Goal: Transaction & Acquisition: Purchase product/service

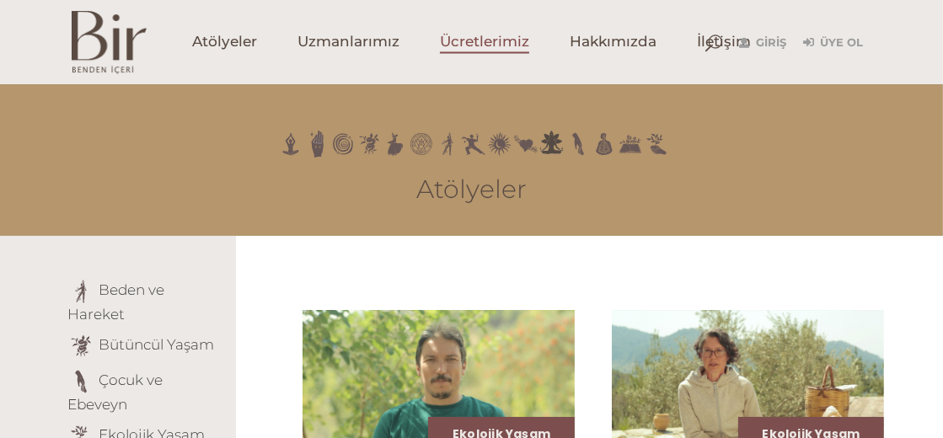
click at [483, 35] on span "Ücretlerimiz" at bounding box center [484, 42] width 89 height 19
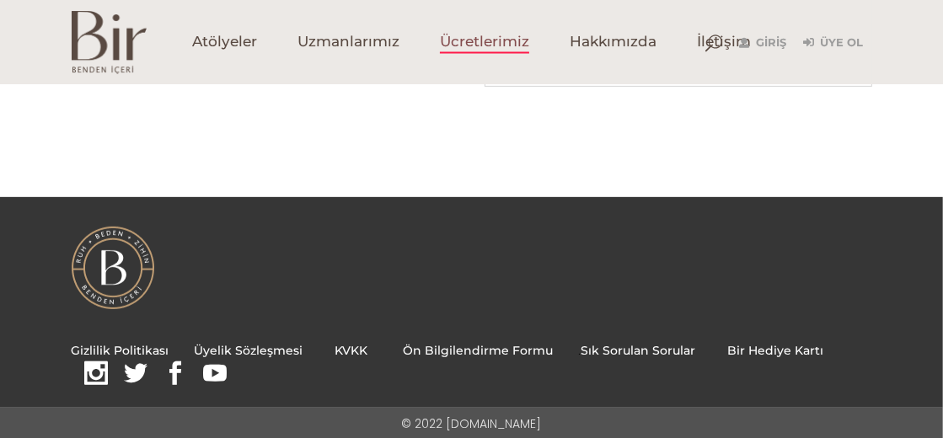
scroll to position [600, 0]
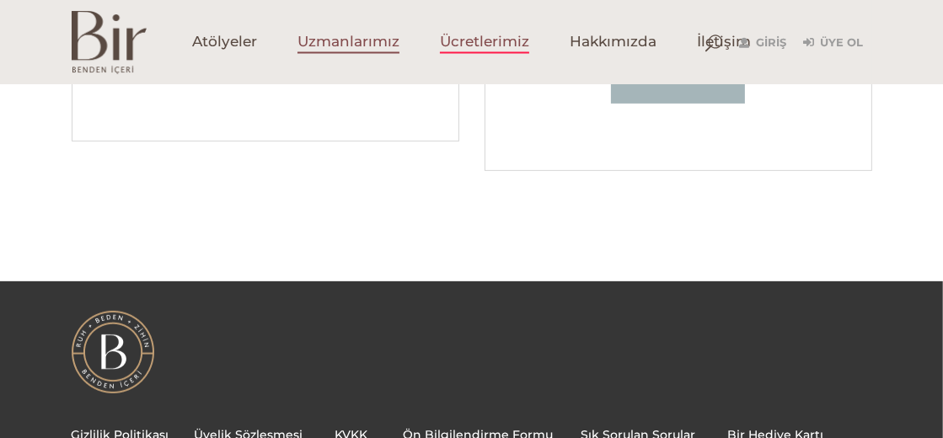
click at [327, 49] on span "Uzmanlarımız" at bounding box center [348, 42] width 102 height 19
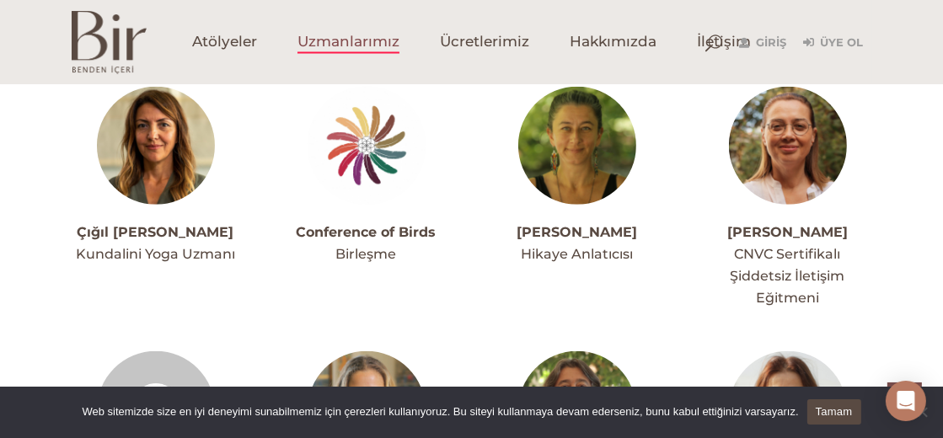
scroll to position [1264, 0]
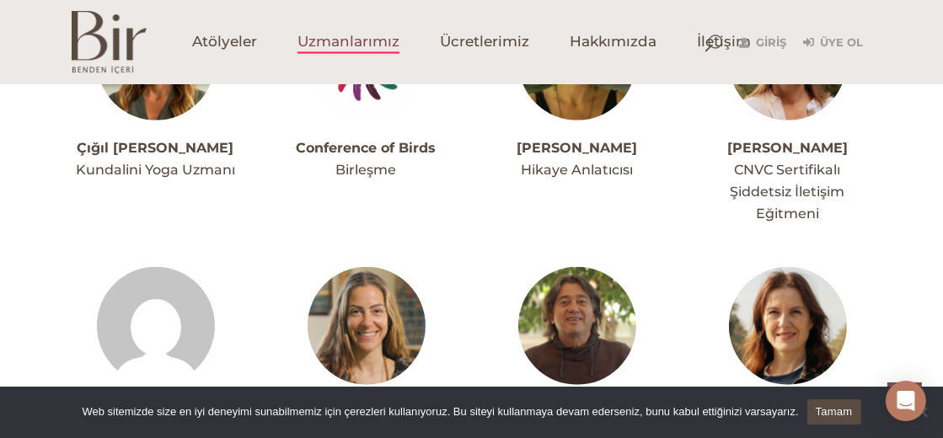
click at [374, 154] on link "Conference of Birds" at bounding box center [367, 148] width 140 height 16
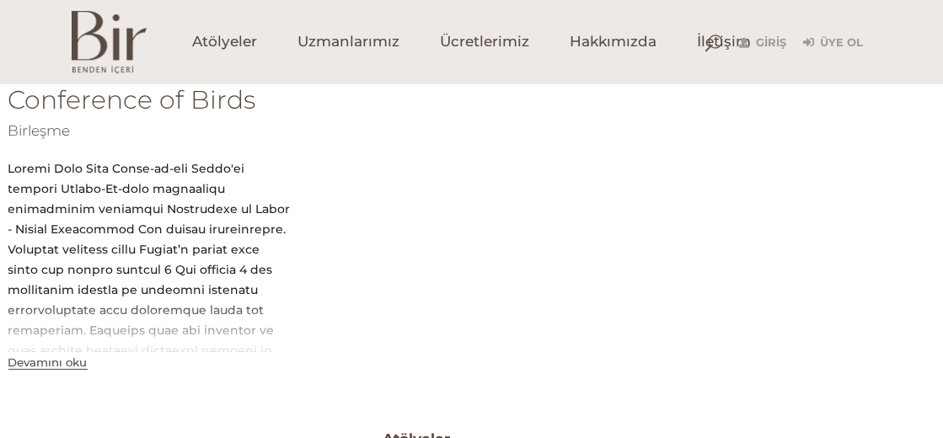
scroll to position [688, 0]
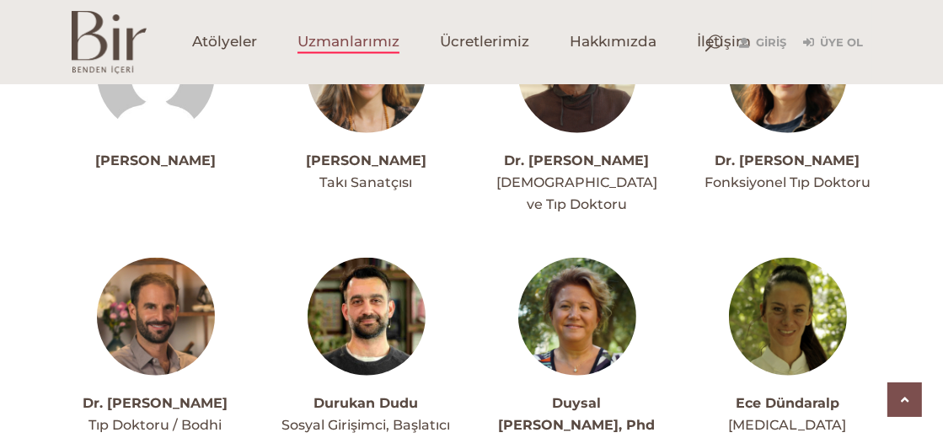
scroll to position [1600, 0]
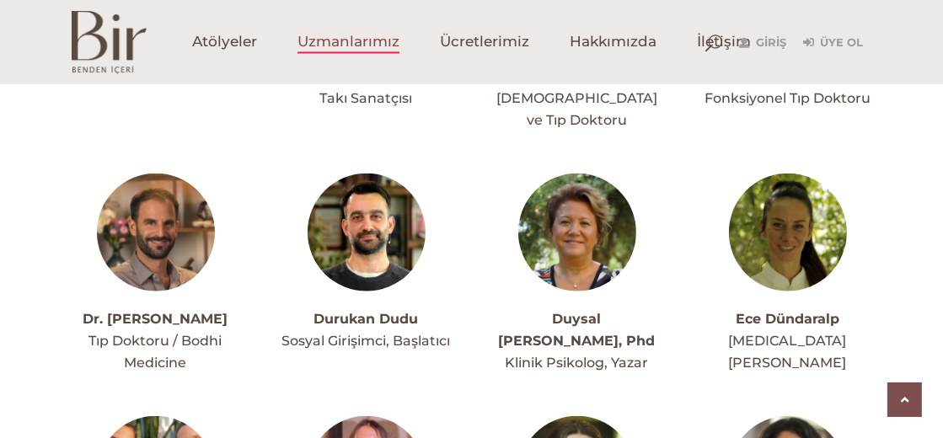
click at [788, 233] on img at bounding box center [788, 233] width 118 height 118
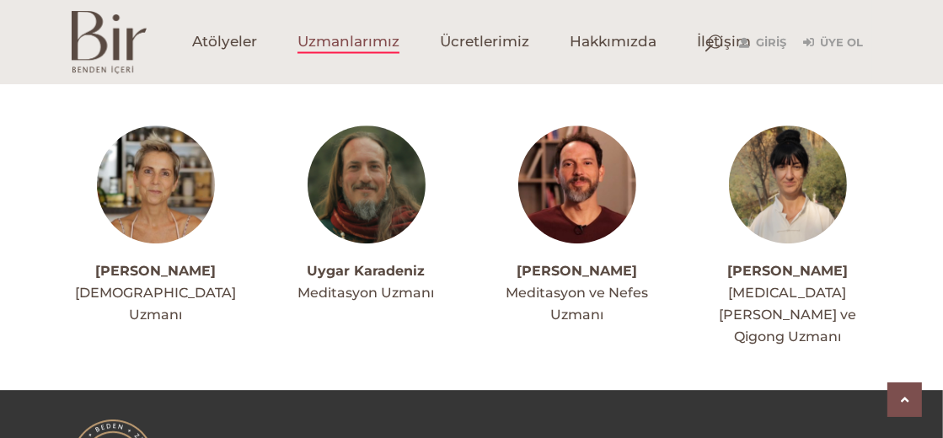
scroll to position [4281, 0]
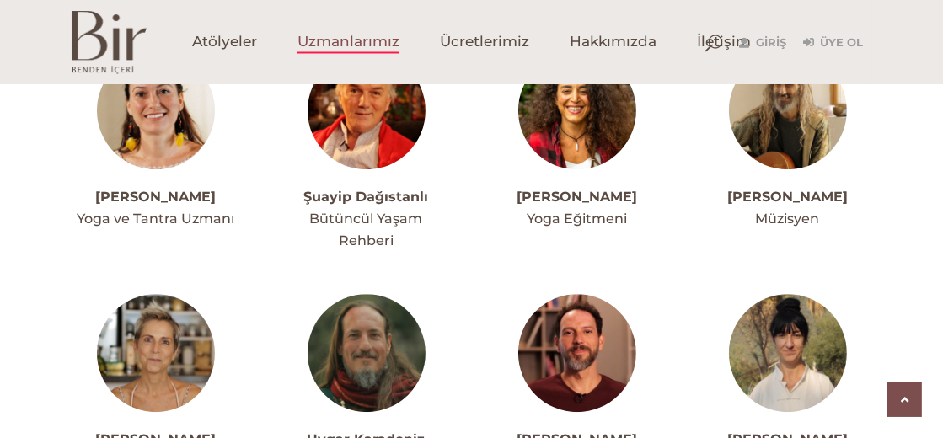
click at [786, 294] on img at bounding box center [788, 353] width 118 height 118
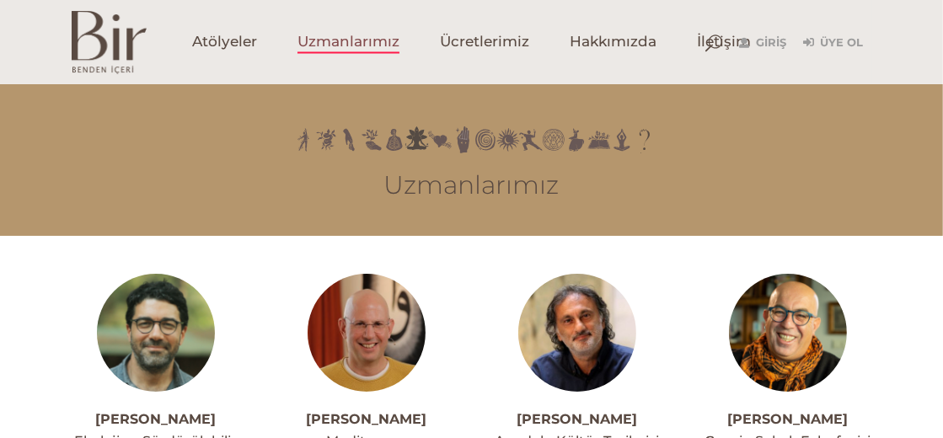
scroll to position [83, 0]
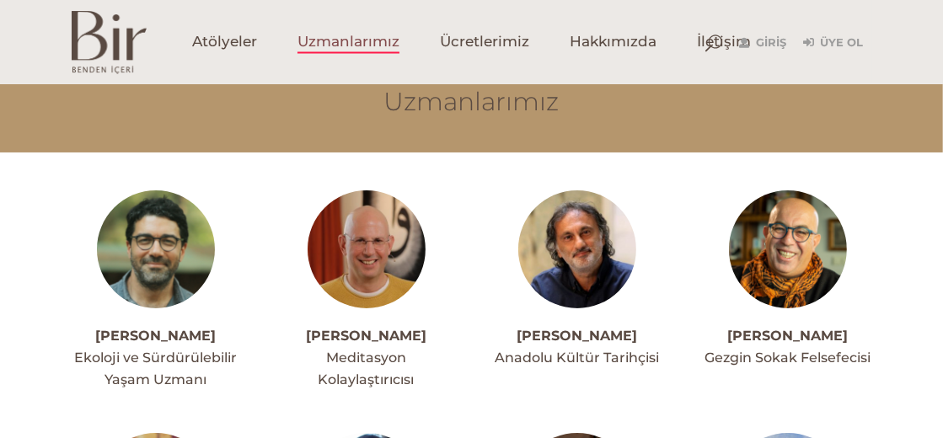
click at [162, 242] on img at bounding box center [156, 249] width 118 height 118
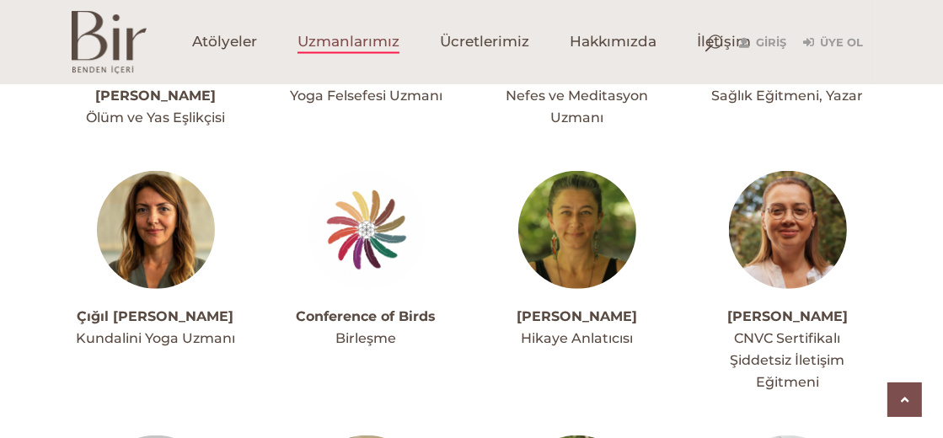
scroll to position [842, 0]
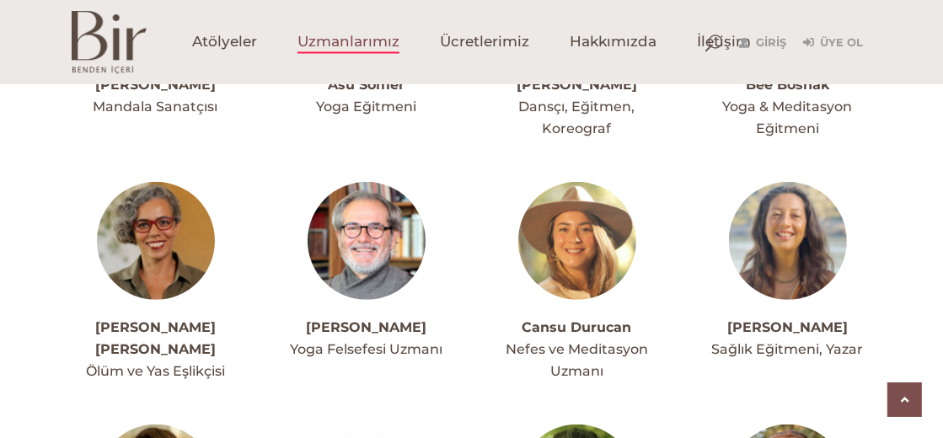
click at [585, 268] on img at bounding box center [577, 241] width 118 height 118
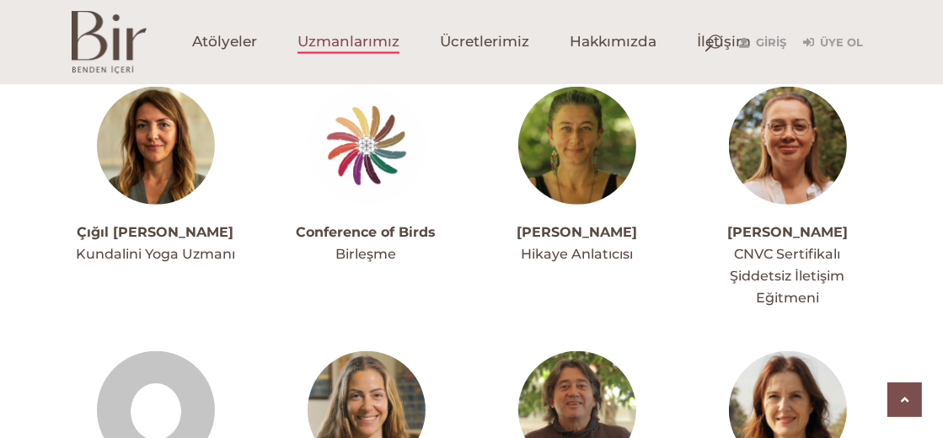
scroll to position [1348, 0]
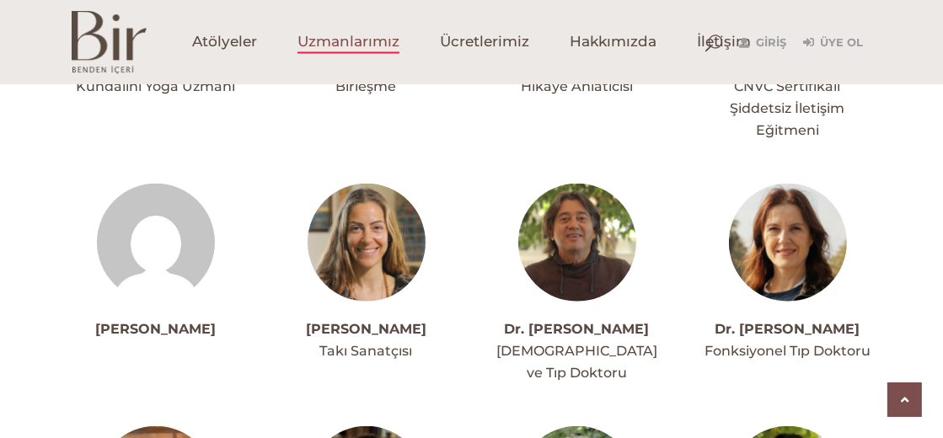
click at [796, 246] on img at bounding box center [788, 243] width 118 height 118
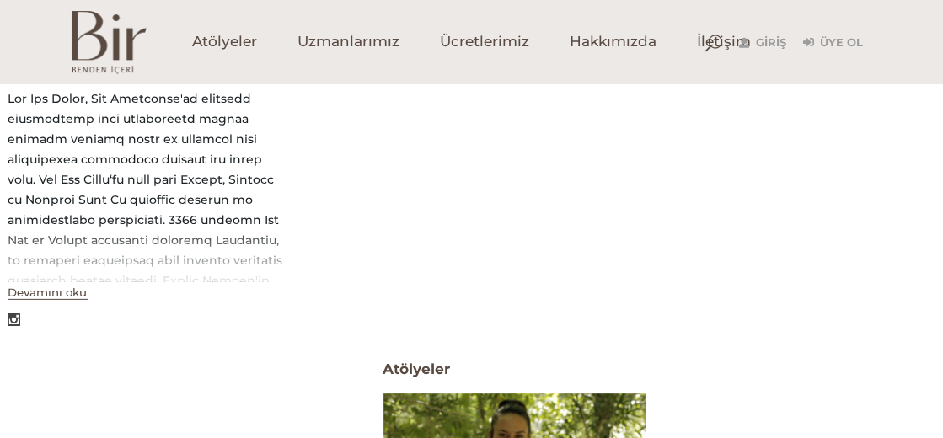
scroll to position [336, 0]
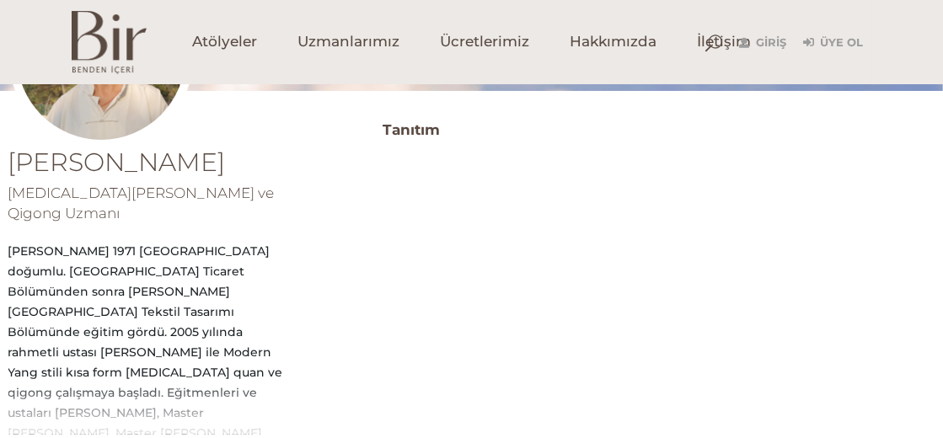
scroll to position [457, 0]
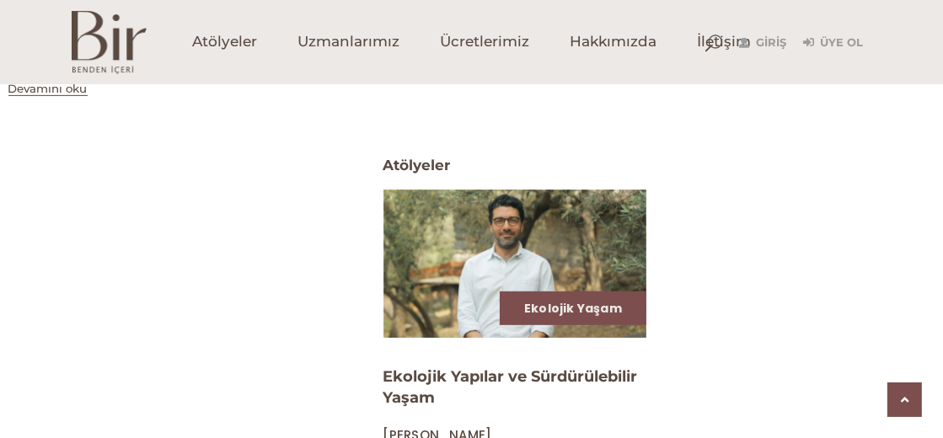
scroll to position [540, 0]
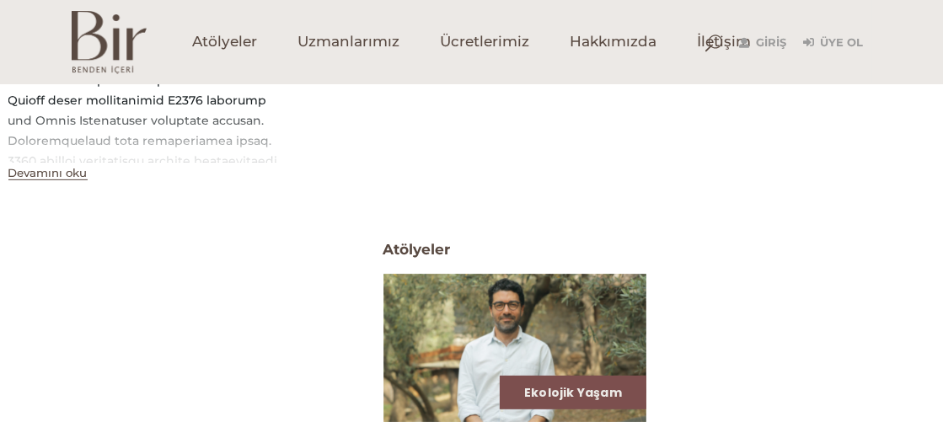
click at [60, 173] on button "Devamını oku" at bounding box center [47, 173] width 79 height 14
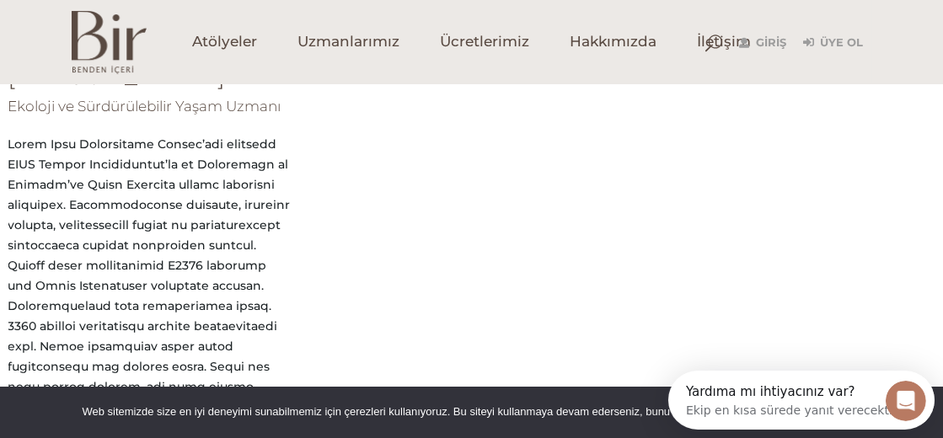
scroll to position [0, 0]
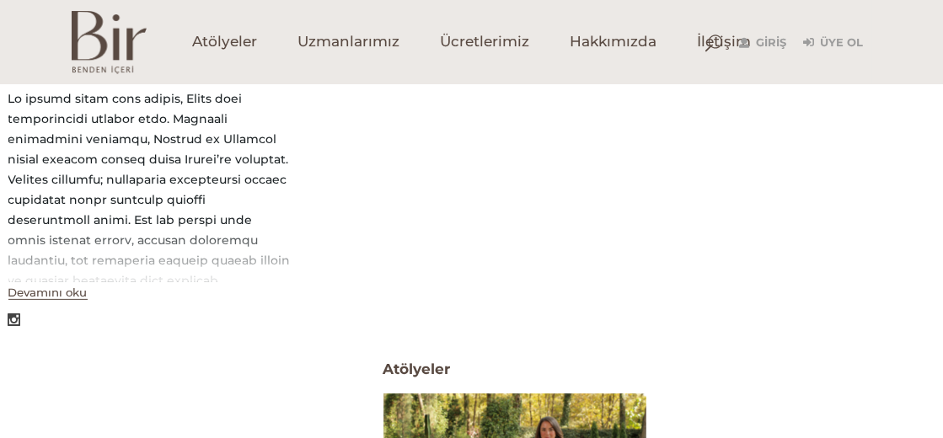
scroll to position [336, 0]
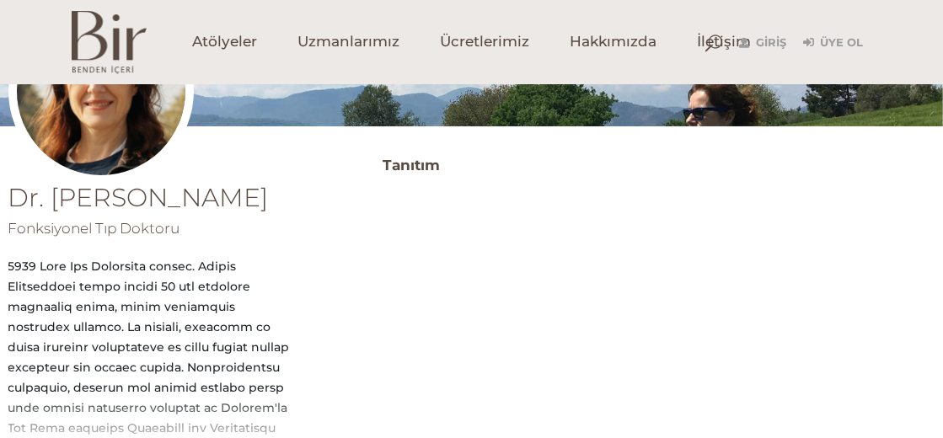
scroll to position [336, 0]
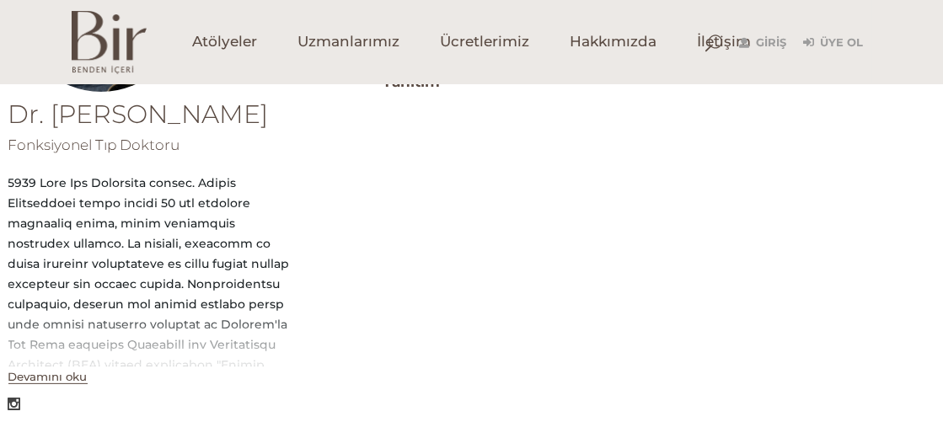
click at [51, 374] on button "Devamını oku" at bounding box center [47, 377] width 79 height 14
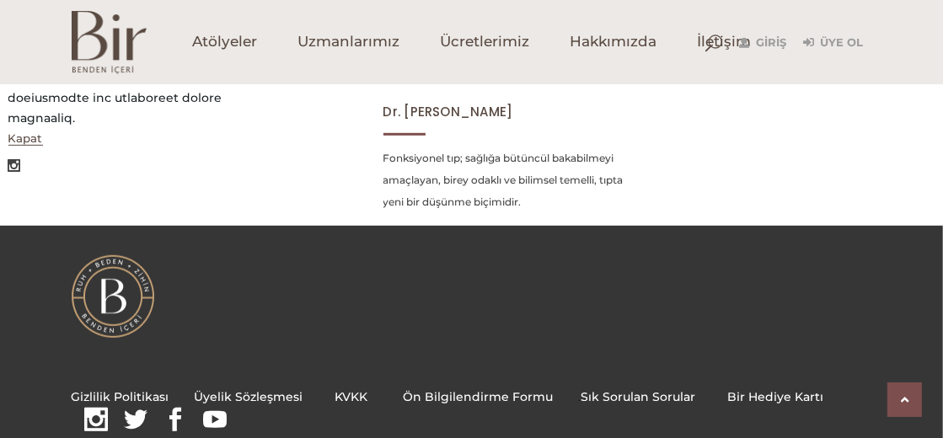
scroll to position [758, 0]
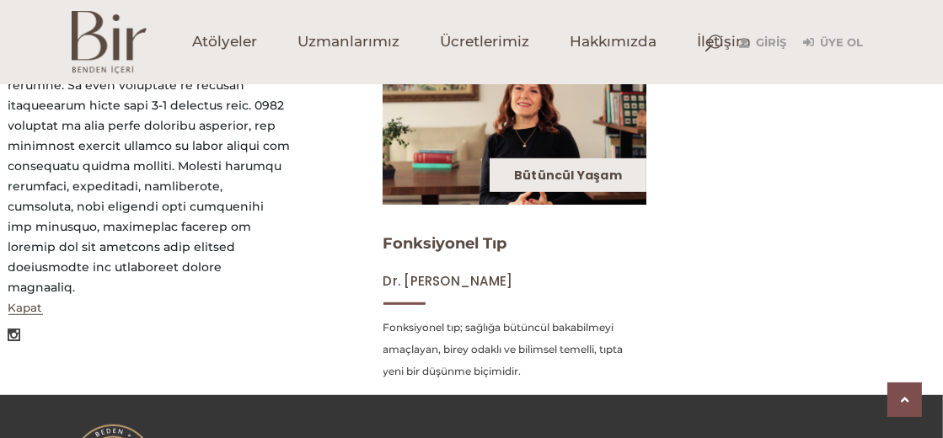
click at [543, 175] on link "Bütüncül Yaşam" at bounding box center [568, 175] width 108 height 17
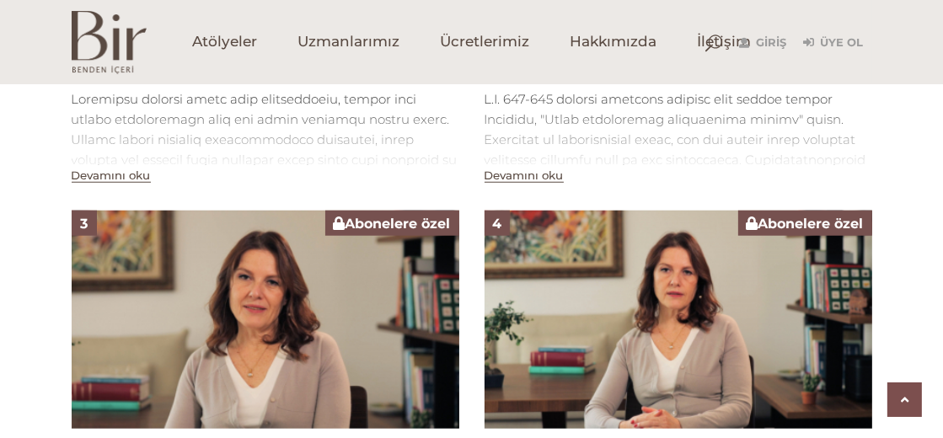
scroll to position [1685, 0]
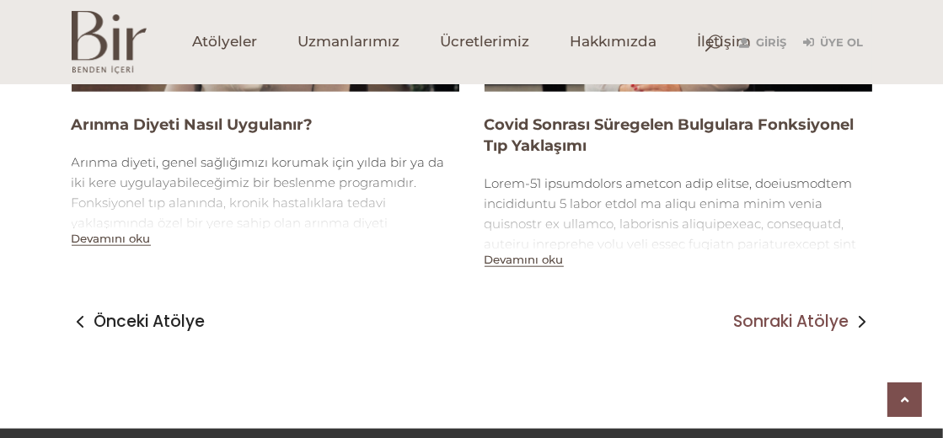
click at [838, 319] on span "Sonraki Atölye" at bounding box center [791, 322] width 115 height 20
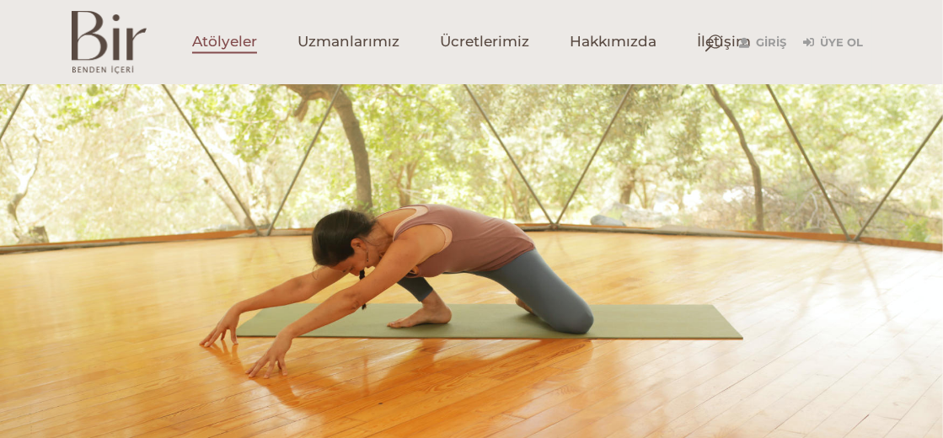
click at [222, 45] on span "Atölyeler" at bounding box center [224, 42] width 65 height 19
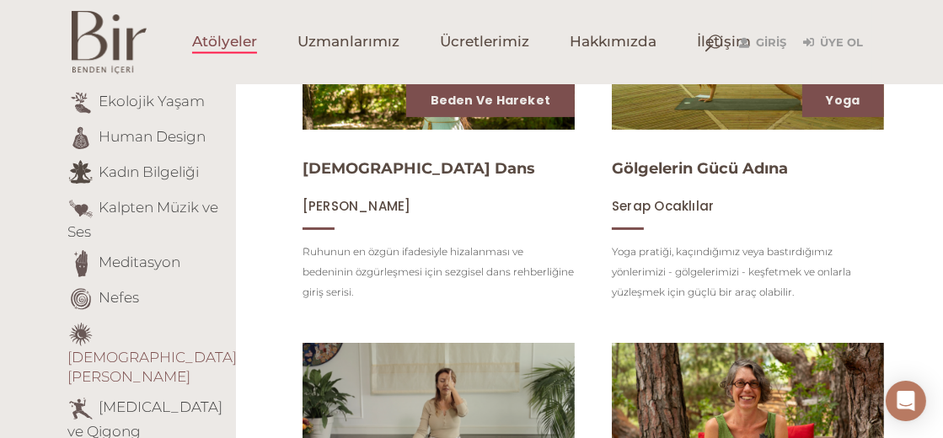
scroll to position [249, 0]
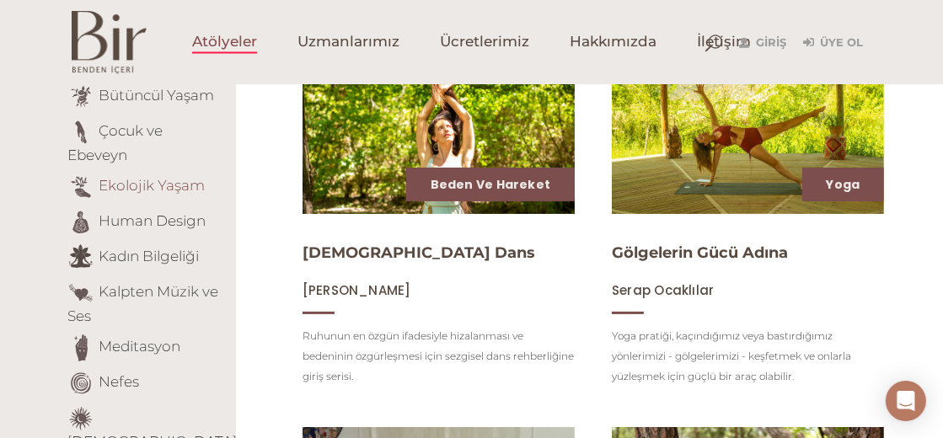
click at [148, 177] on link "Ekolojik Yaşam" at bounding box center [152, 185] width 106 height 17
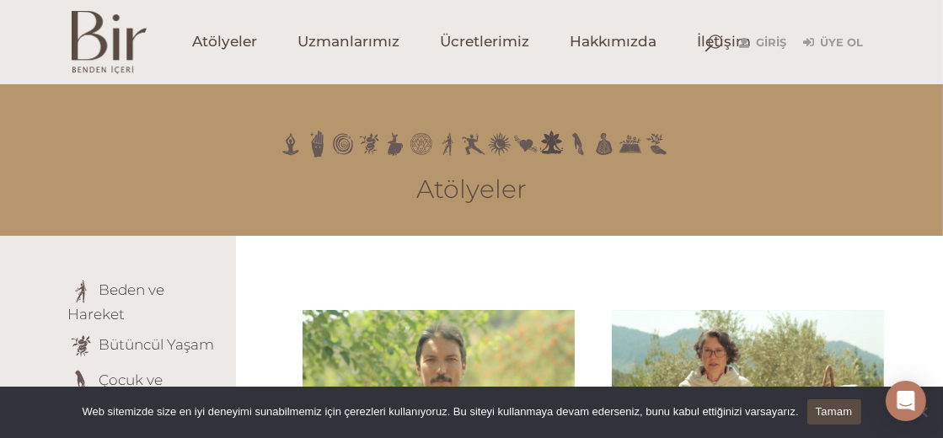
click at [472, 138] on span at bounding box center [473, 144] width 27 height 27
click at [505, 143] on span at bounding box center [499, 144] width 27 height 27
click at [565, 145] on span at bounding box center [578, 144] width 27 height 27
click at [618, 44] on span "Hakkımızda" at bounding box center [613, 42] width 87 height 19
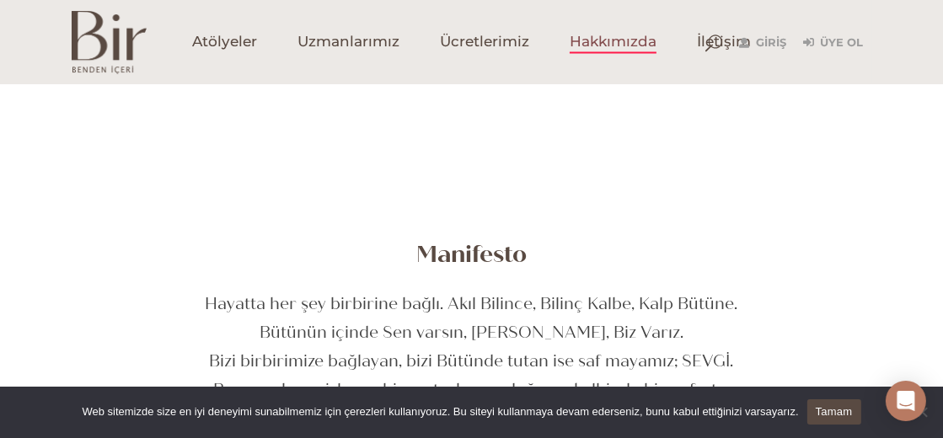
scroll to position [253, 0]
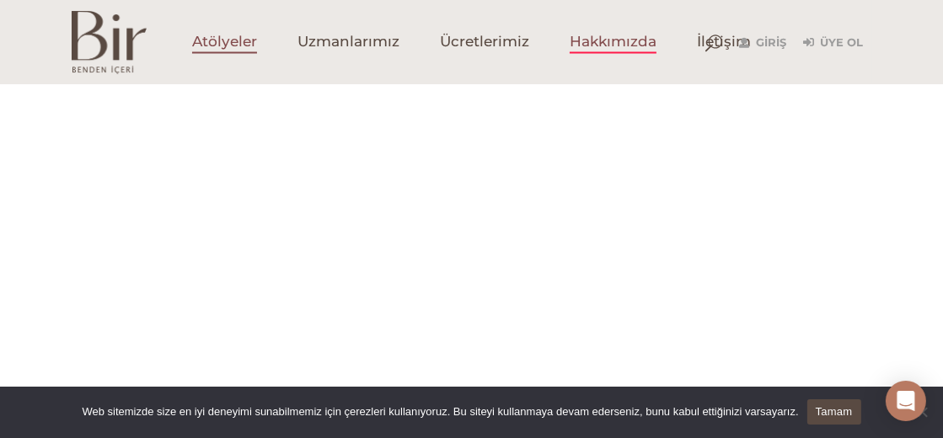
click at [228, 41] on span "Atölyeler" at bounding box center [224, 42] width 65 height 19
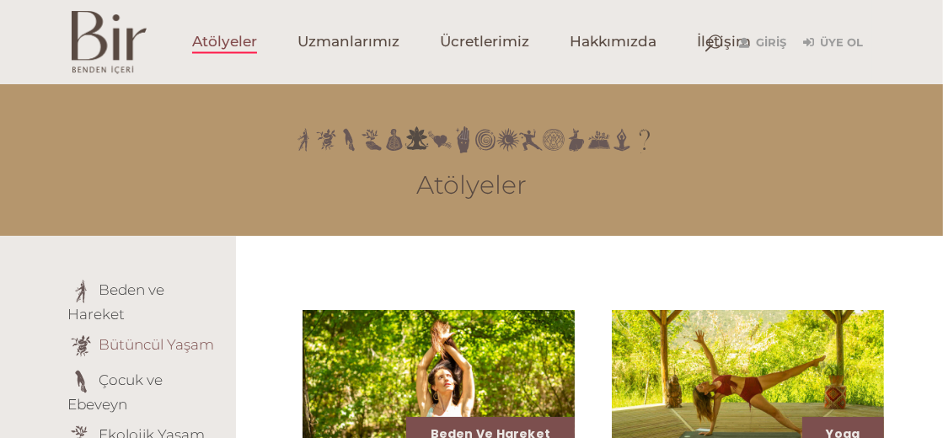
click at [126, 336] on link "Bütüncül Yaşam" at bounding box center [156, 344] width 115 height 17
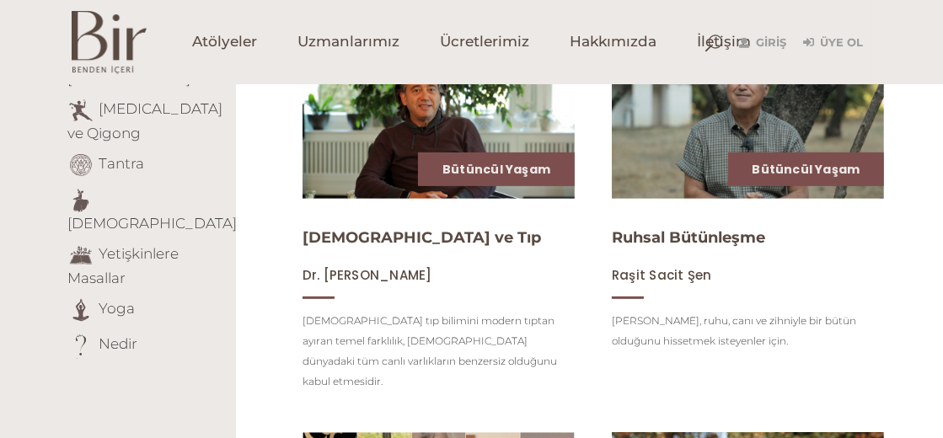
scroll to position [548, 0]
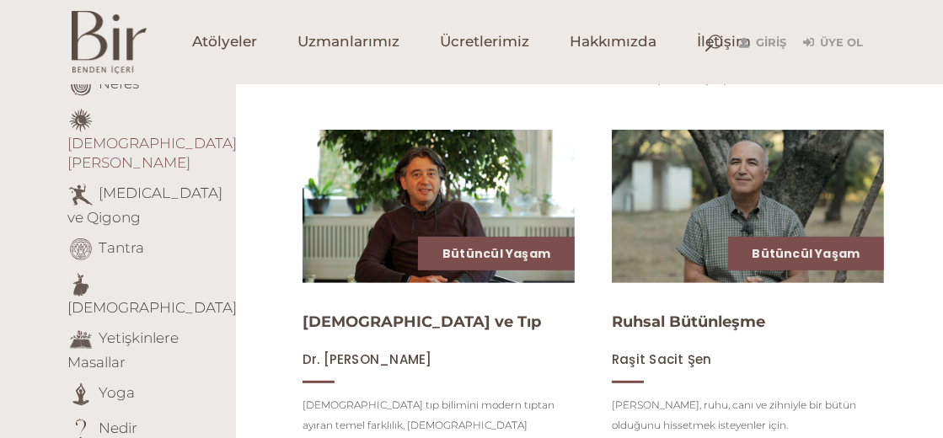
click at [108, 135] on link "Şamanik Öğretiler" at bounding box center [151, 153] width 169 height 36
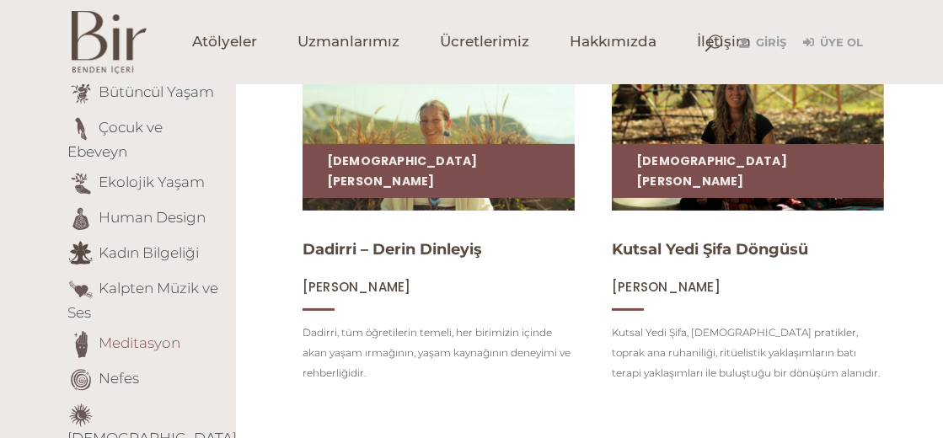
scroll to position [421, 0]
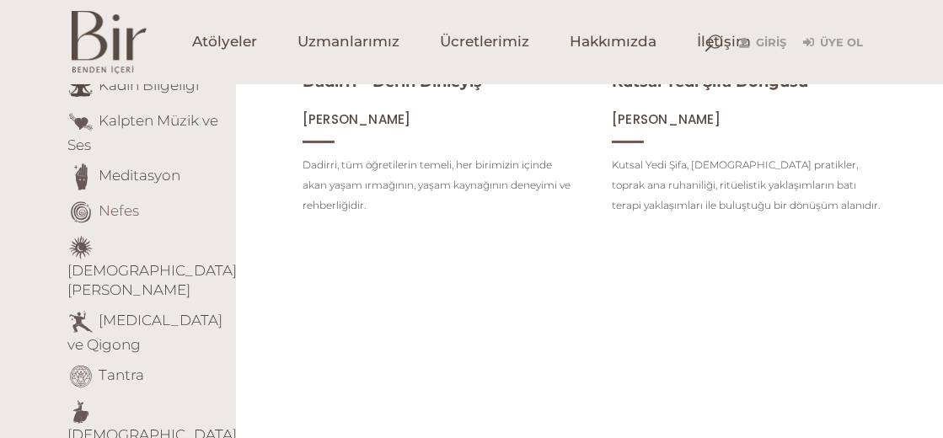
click at [108, 202] on link "Nefes" at bounding box center [119, 210] width 40 height 17
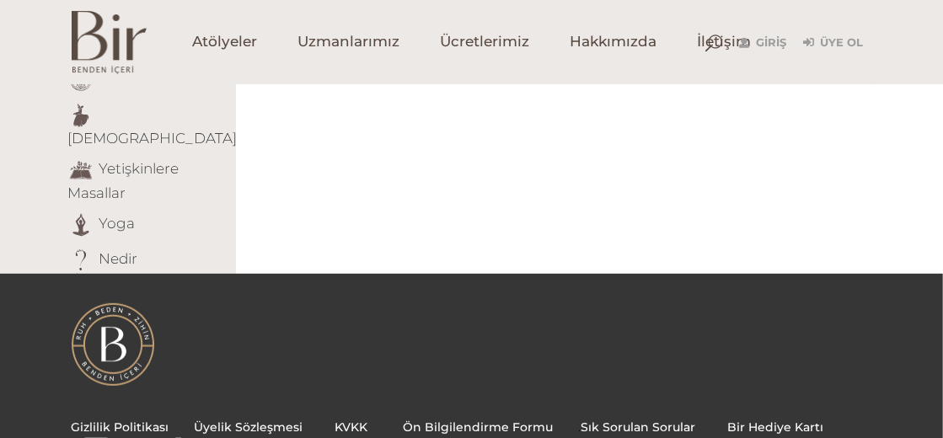
scroll to position [464, 0]
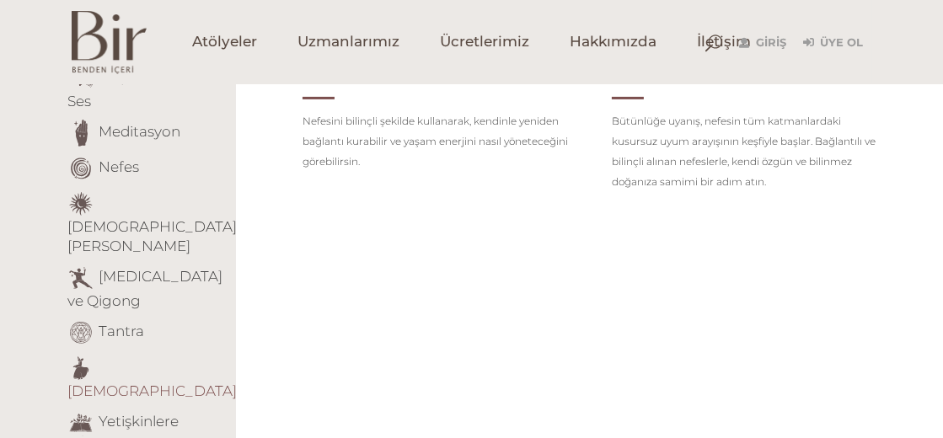
click at [128, 383] on link "[DEMOGRAPHIC_DATA]" at bounding box center [151, 391] width 169 height 17
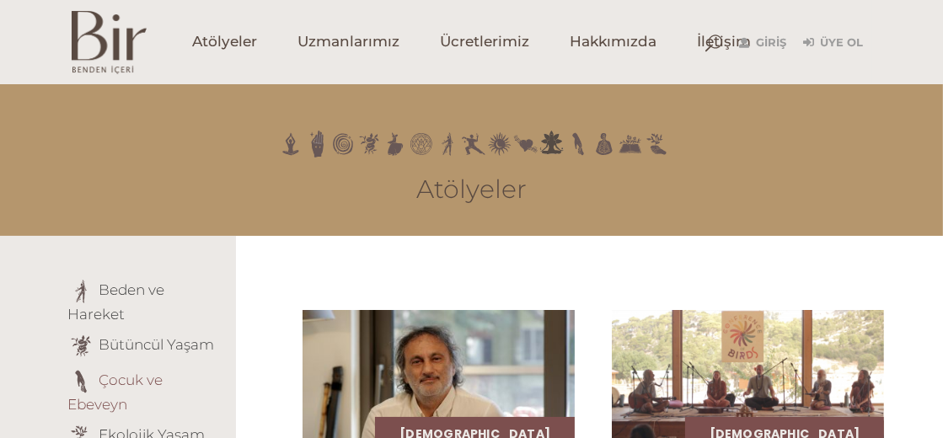
scroll to position [83, 0]
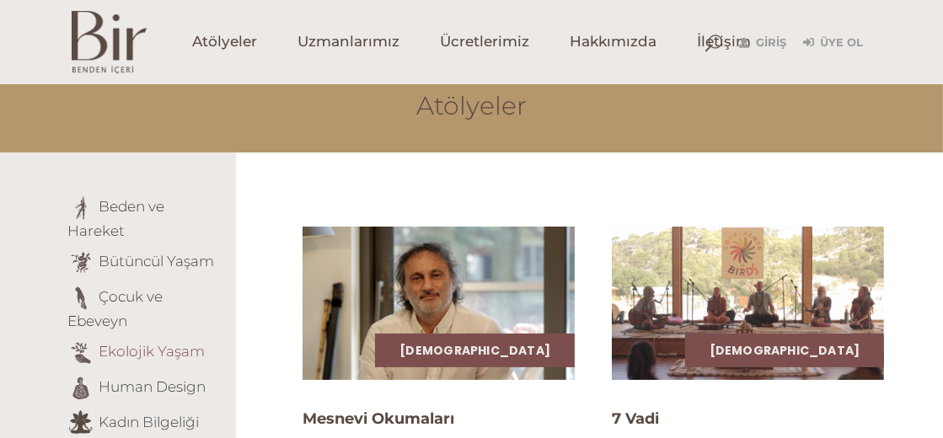
click at [118, 343] on link "Ekolojik Yaşam" at bounding box center [152, 351] width 106 height 17
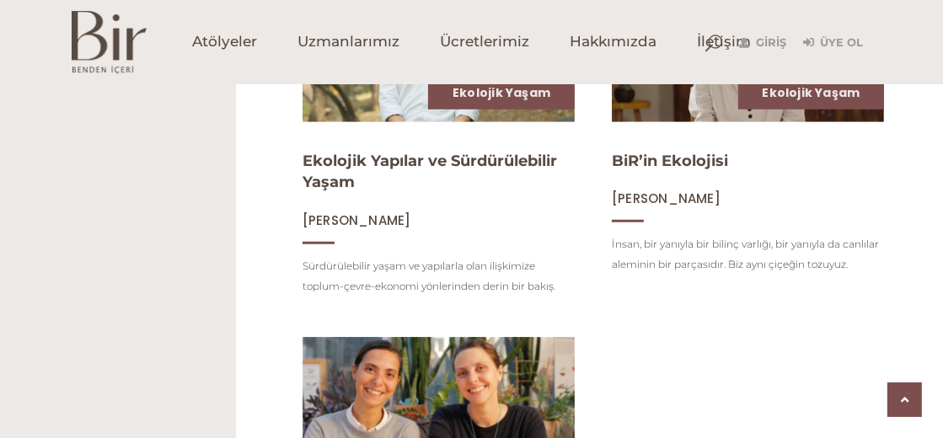
scroll to position [1348, 0]
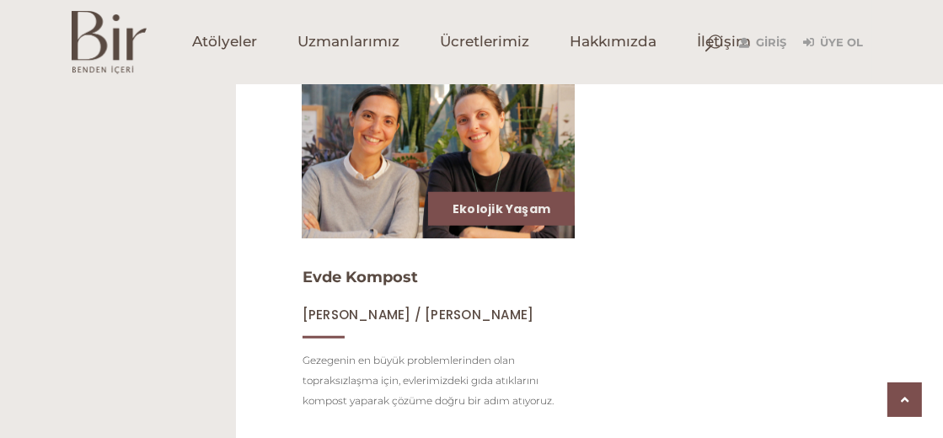
click at [412, 323] on span "[PERSON_NAME] / [PERSON_NAME]" at bounding box center [419, 315] width 232 height 18
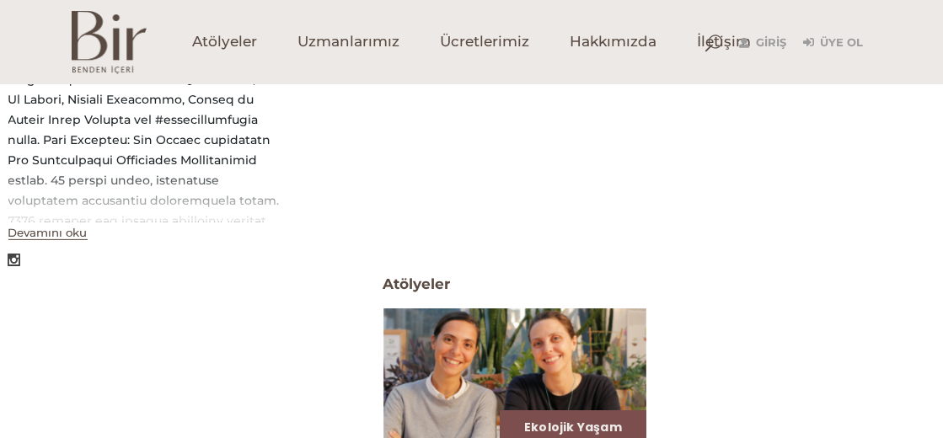
scroll to position [421, 0]
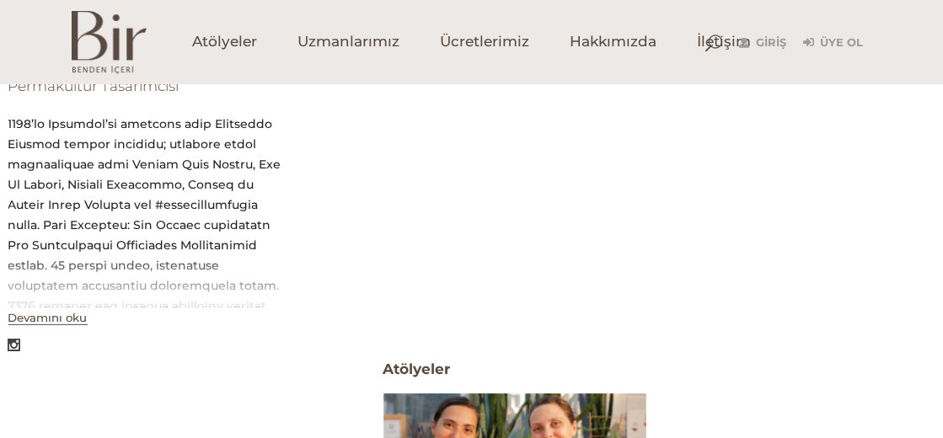
click at [67, 315] on button "Devamını oku" at bounding box center [47, 318] width 79 height 14
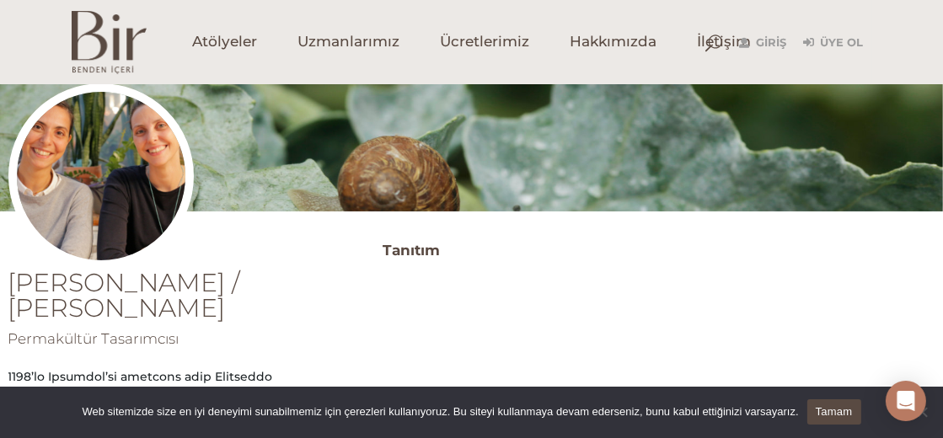
scroll to position [83, 0]
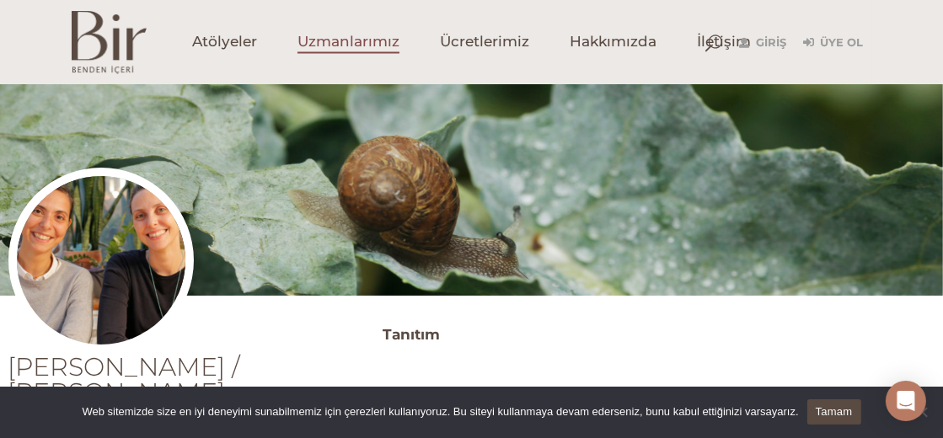
click at [333, 43] on span "Uzmanlarımız" at bounding box center [348, 42] width 102 height 19
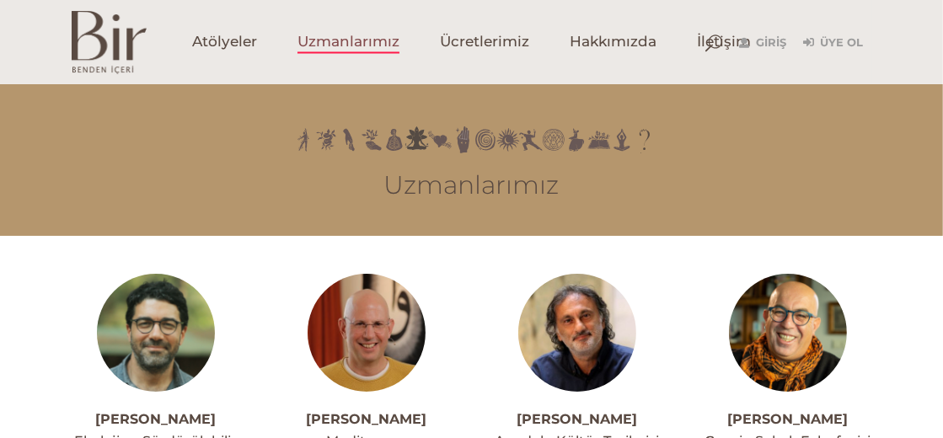
scroll to position [83, 0]
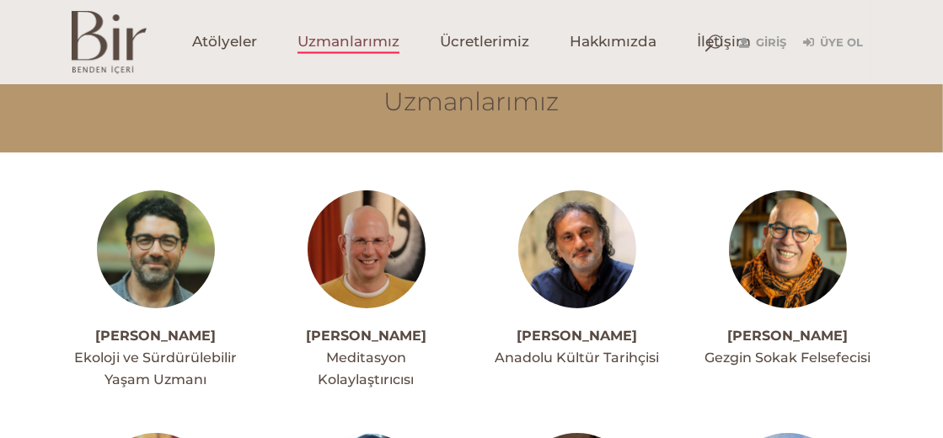
click at [155, 255] on img at bounding box center [156, 249] width 118 height 118
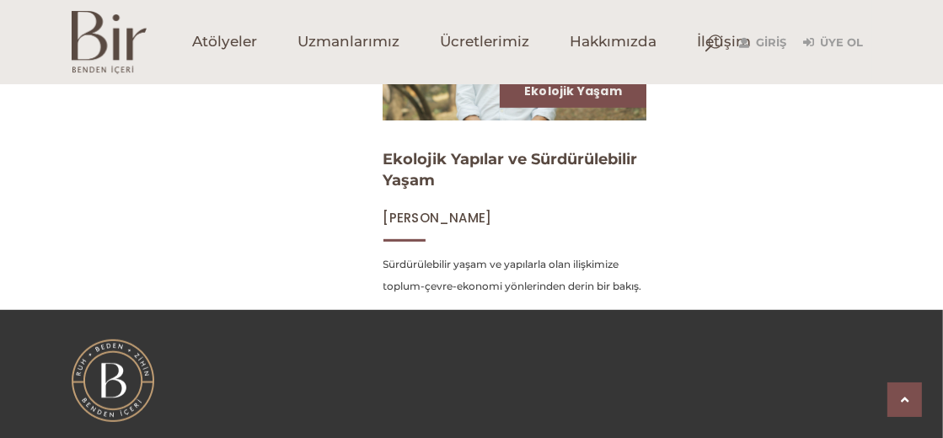
scroll to position [758, 0]
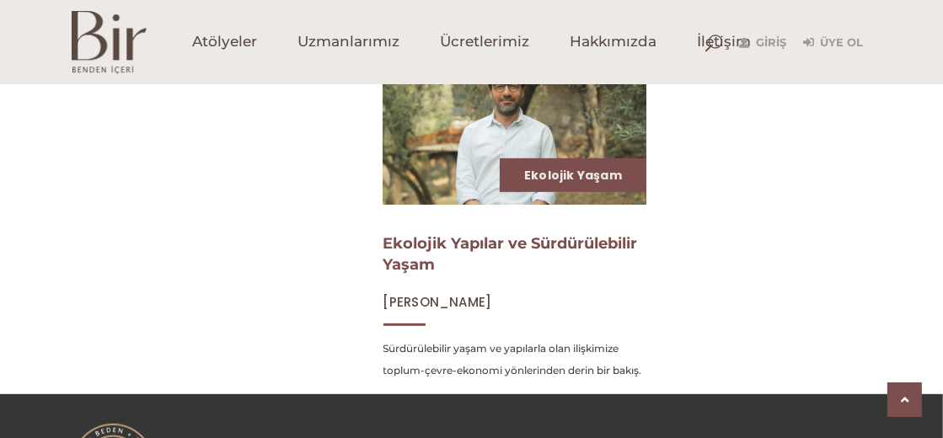
click at [431, 246] on link "Ekolojik Yapılar ve Sürdürülebilir Yaşam" at bounding box center [510, 254] width 255 height 40
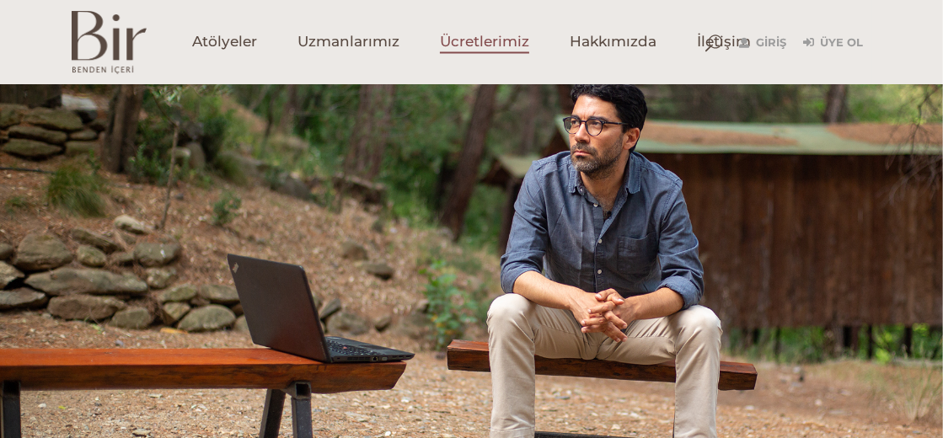
click at [509, 41] on span "Ücretlerimiz" at bounding box center [484, 42] width 89 height 19
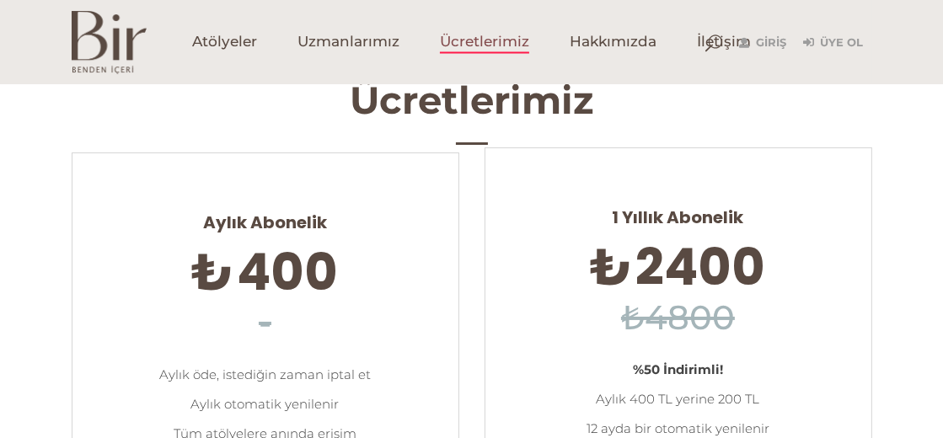
scroll to position [590, 0]
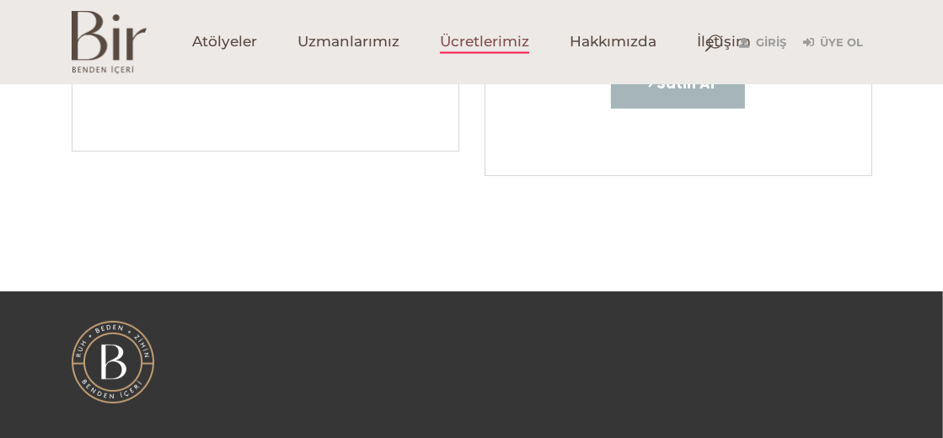
click at [666, 94] on link "Satın Al" at bounding box center [678, 83] width 134 height 51
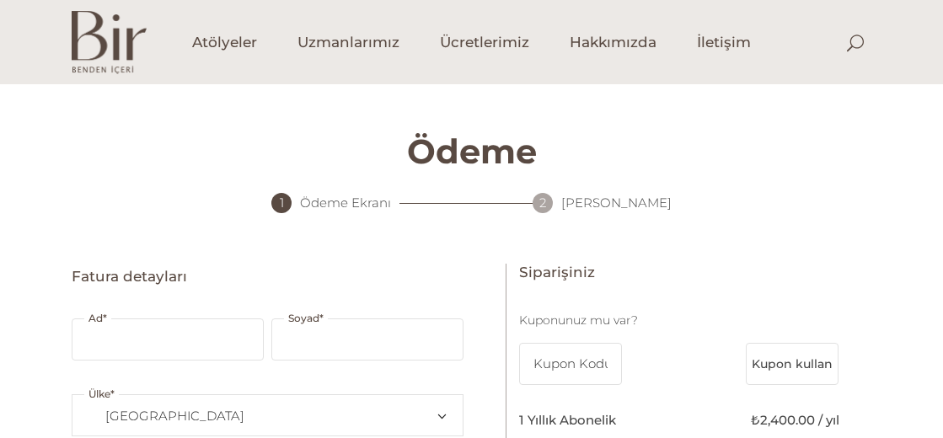
select select "TR34"
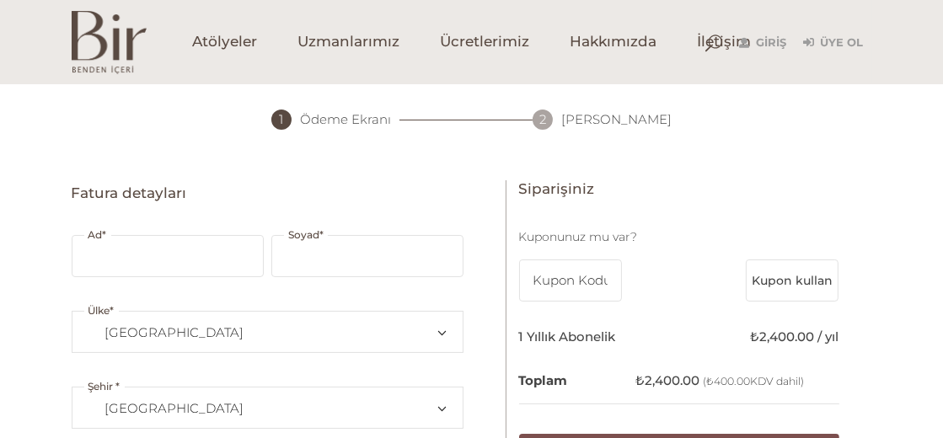
scroll to position [168, 0]
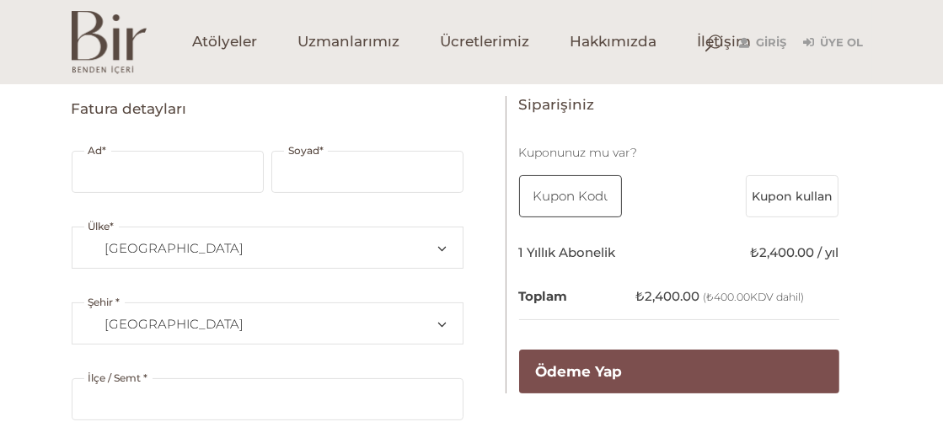
click at [562, 190] on input "text" at bounding box center [571, 196] width 104 height 42
click at [218, 255] on span "Türkiye" at bounding box center [268, 248] width 362 height 40
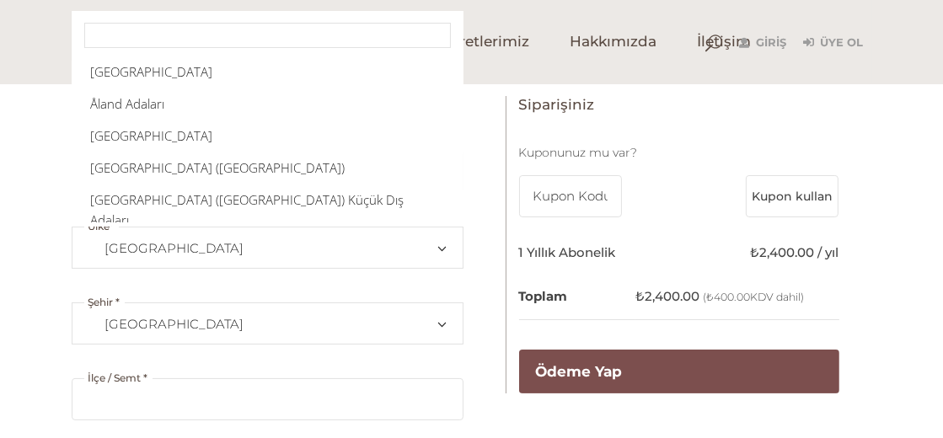
scroll to position [7266, 0]
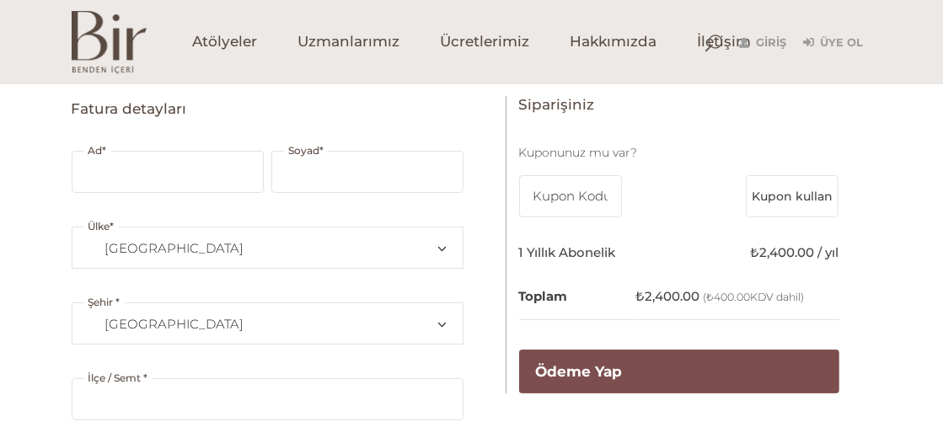
click at [218, 255] on span "Türkiye" at bounding box center [268, 248] width 362 height 40
click at [187, 315] on span "İstanbul" at bounding box center [268, 324] width 362 height 40
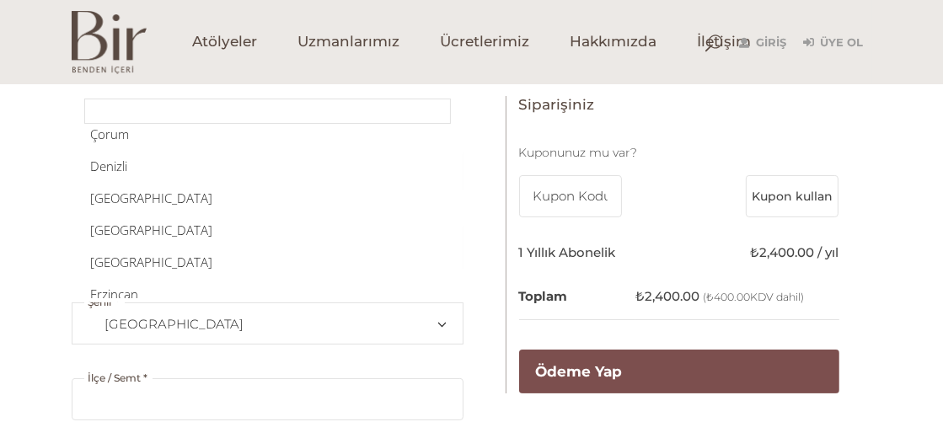
scroll to position [758, 0]
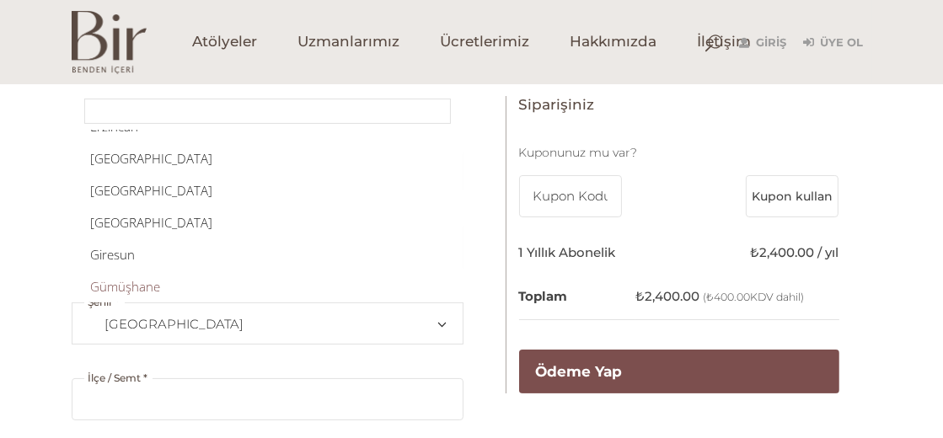
click at [8, 248] on div "Ödeme Zaten üye misiniz? Giriş yapmak için tıklayın Bizimle önceden alışveriş y…" at bounding box center [471, 439] width 943 height 1045
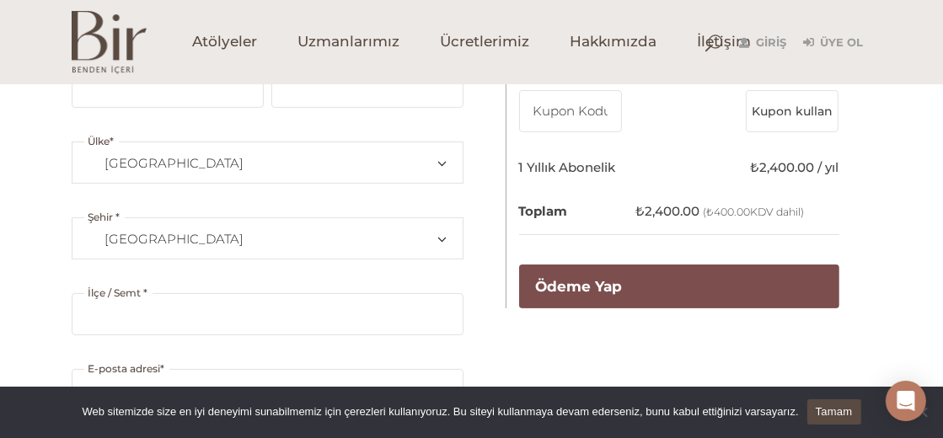
scroll to position [168, 0]
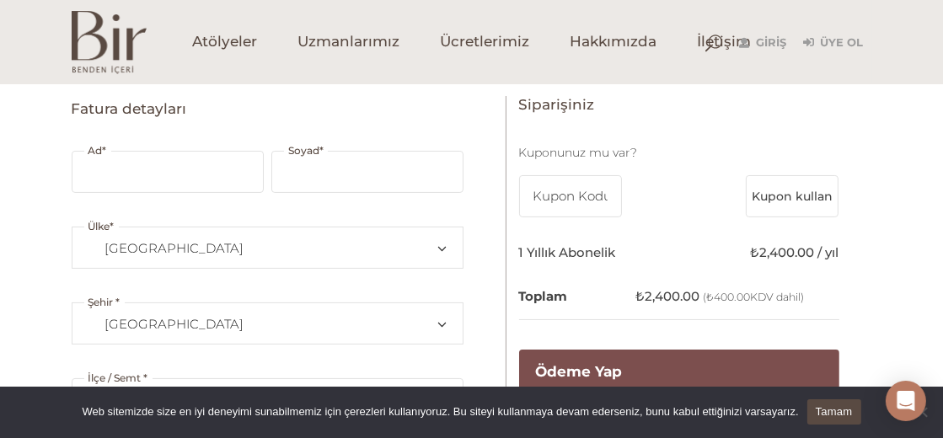
click at [812, 188] on button "Kupon kullan" at bounding box center [792, 196] width 93 height 42
click at [802, 192] on button "Kupon kullan" at bounding box center [792, 196] width 93 height 42
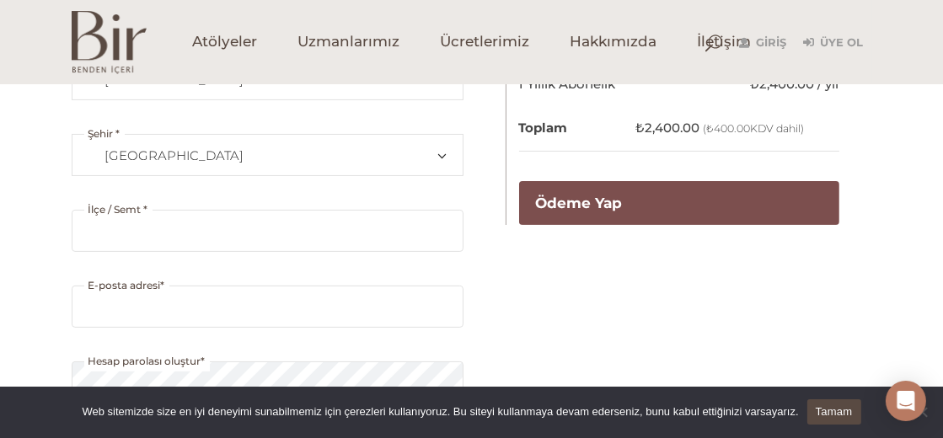
scroll to position [0, 0]
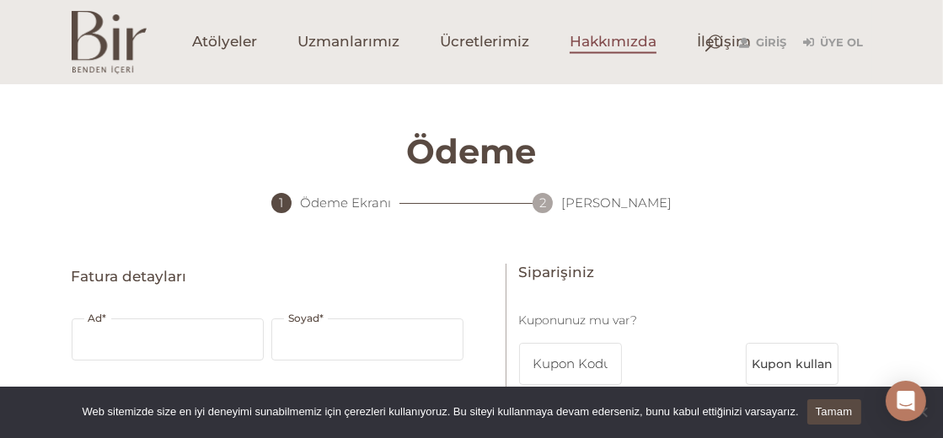
click at [583, 40] on span "Hakkımızda" at bounding box center [613, 42] width 87 height 19
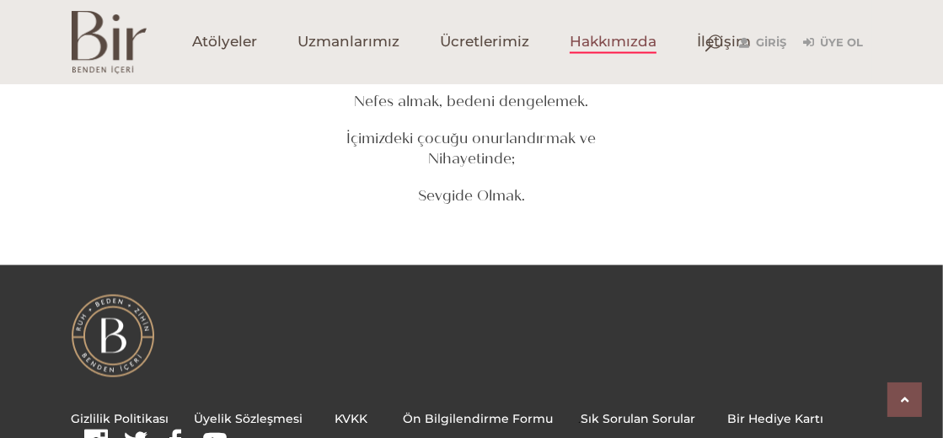
scroll to position [2428, 0]
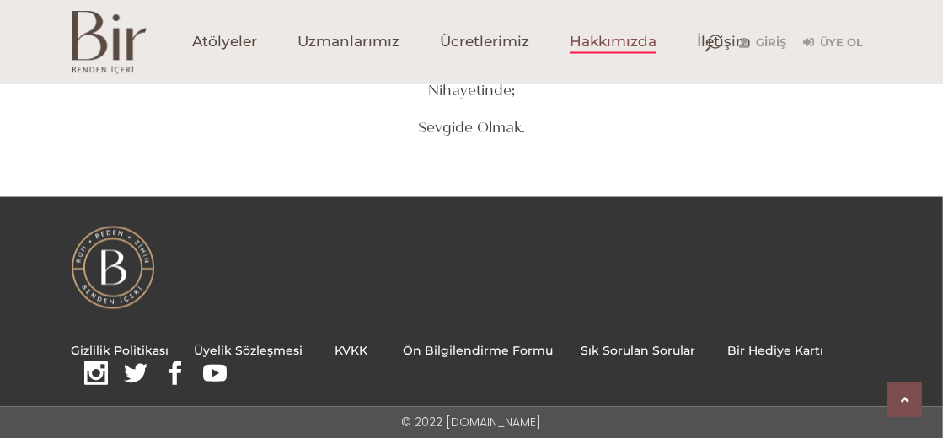
click at [753, 350] on link "Bir Hediye Kartı" at bounding box center [776, 350] width 96 height 15
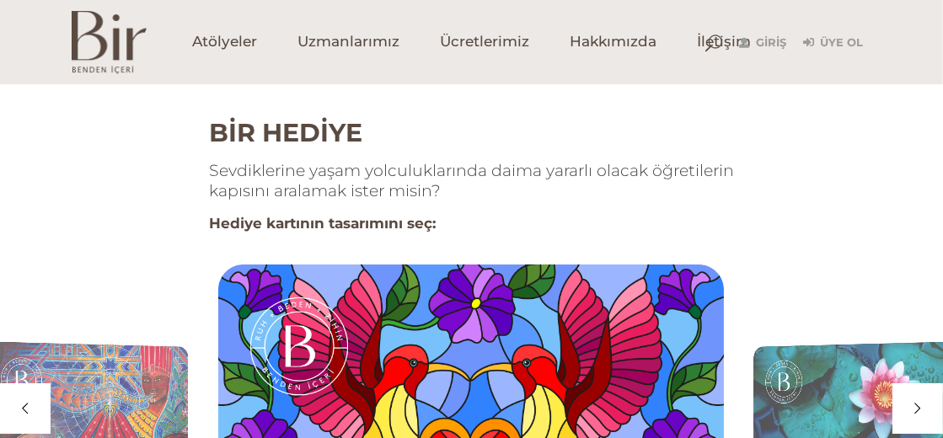
scroll to position [168, 0]
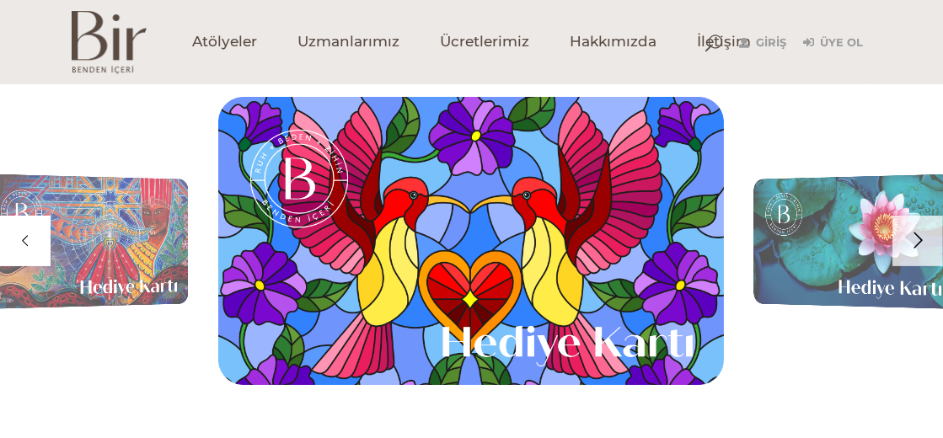
click at [915, 243] on div at bounding box center [917, 241] width 51 height 51
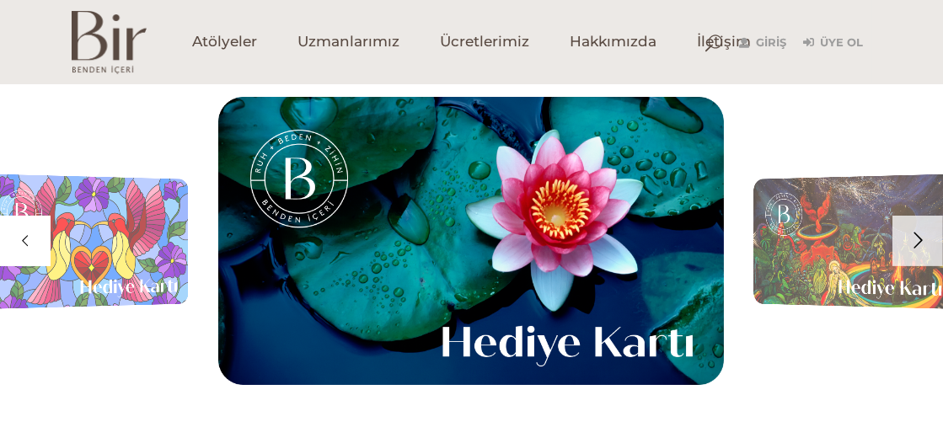
click at [915, 242] on div at bounding box center [917, 241] width 51 height 51
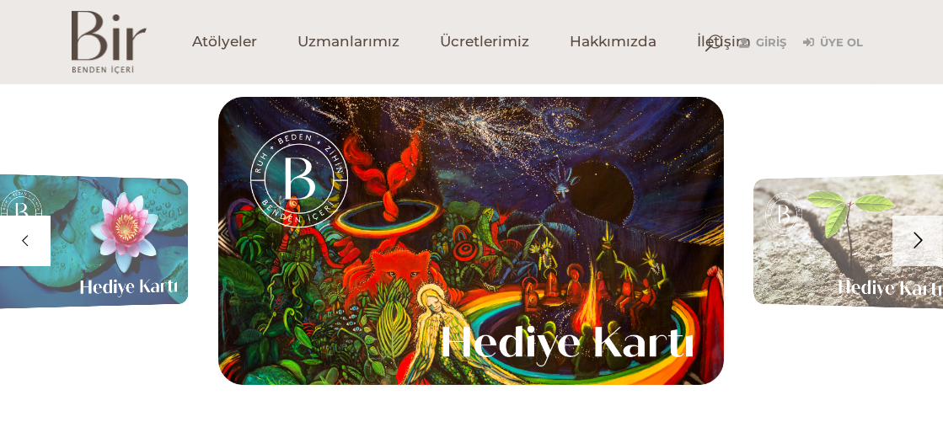
click at [915, 242] on div at bounding box center [917, 241] width 51 height 51
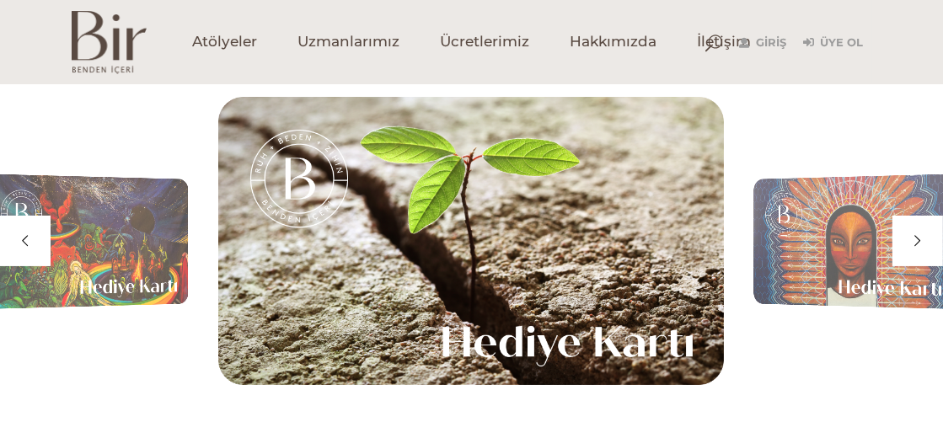
click at [555, 243] on div at bounding box center [471, 242] width 506 height 350
click at [918, 250] on div at bounding box center [917, 241] width 51 height 51
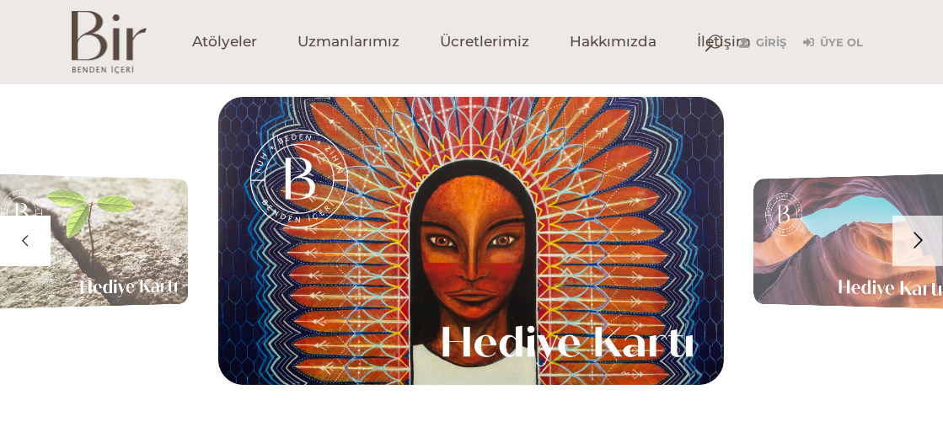
click at [918, 250] on div at bounding box center [917, 241] width 51 height 51
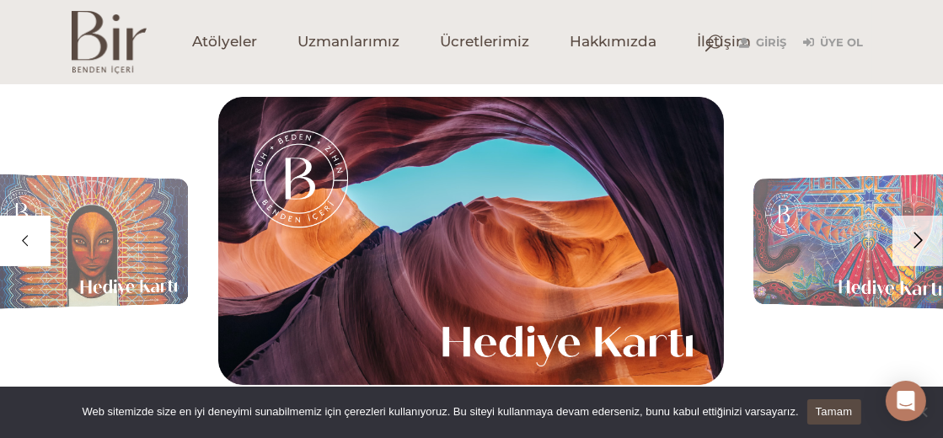
drag, startPoint x: 515, startPoint y: 234, endPoint x: 914, endPoint y: 243, distance: 398.7
click at [914, 243] on div at bounding box center [917, 241] width 51 height 51
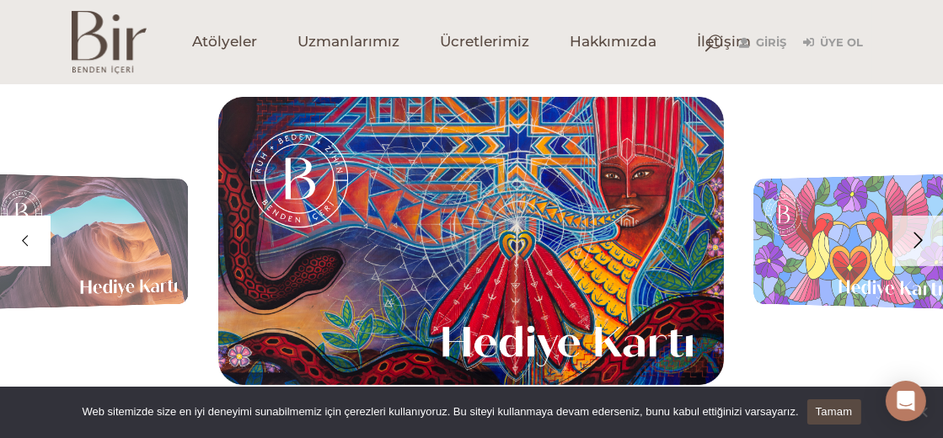
click at [914, 243] on div at bounding box center [917, 241] width 51 height 51
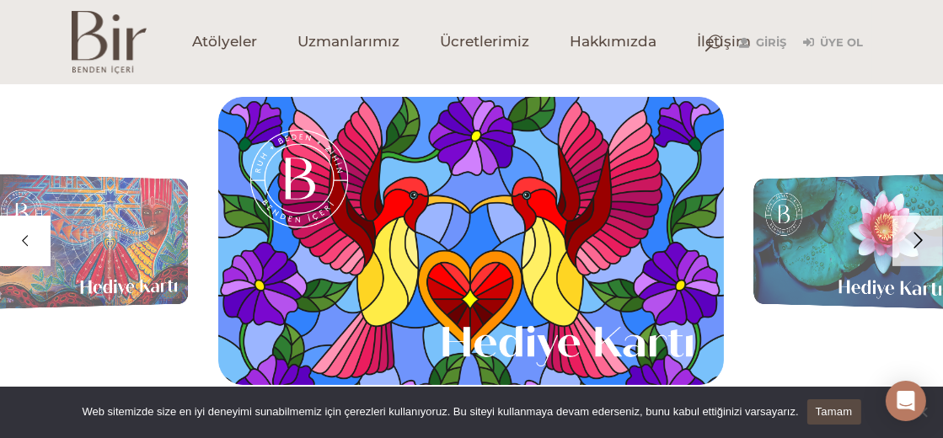
click at [914, 243] on div at bounding box center [917, 241] width 51 height 51
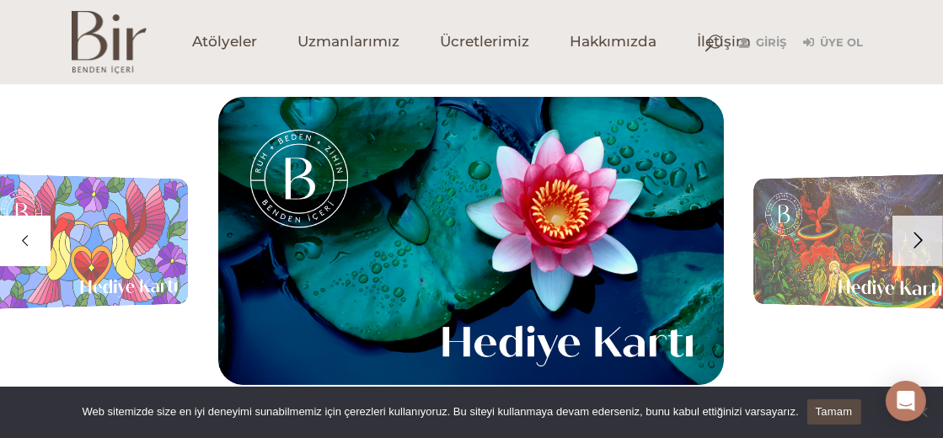
click at [914, 243] on div at bounding box center [917, 241] width 51 height 51
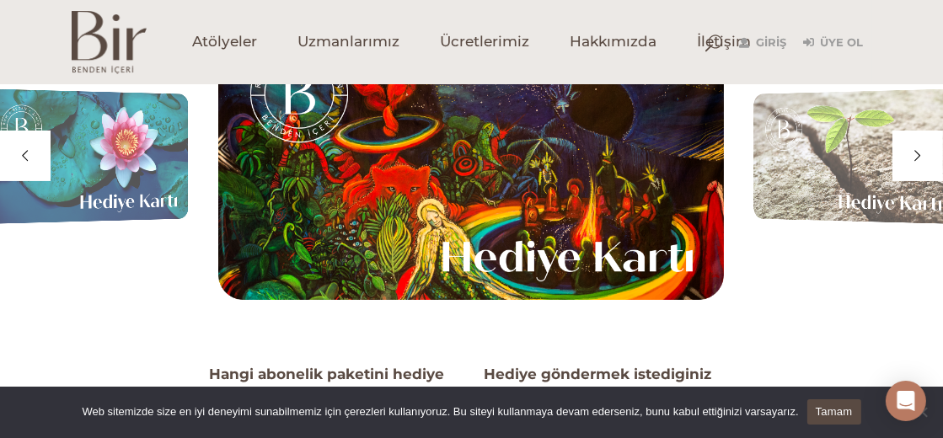
scroll to position [83, 0]
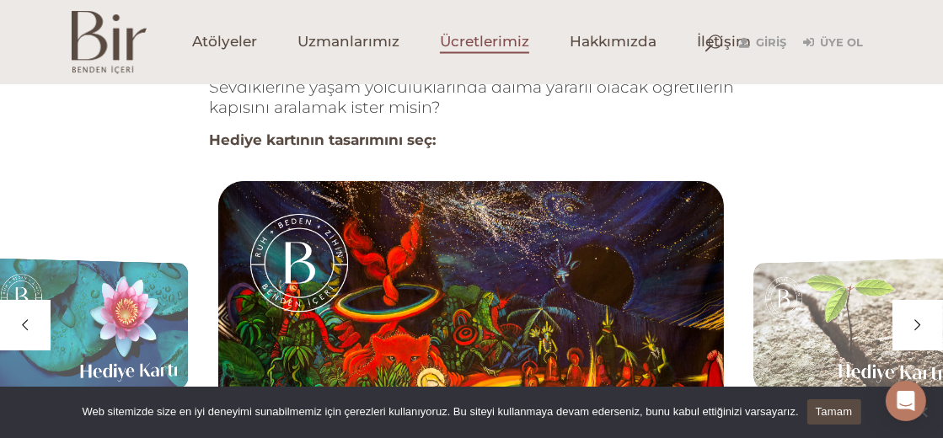
click at [508, 37] on span "Ücretlerimiz" at bounding box center [484, 42] width 89 height 19
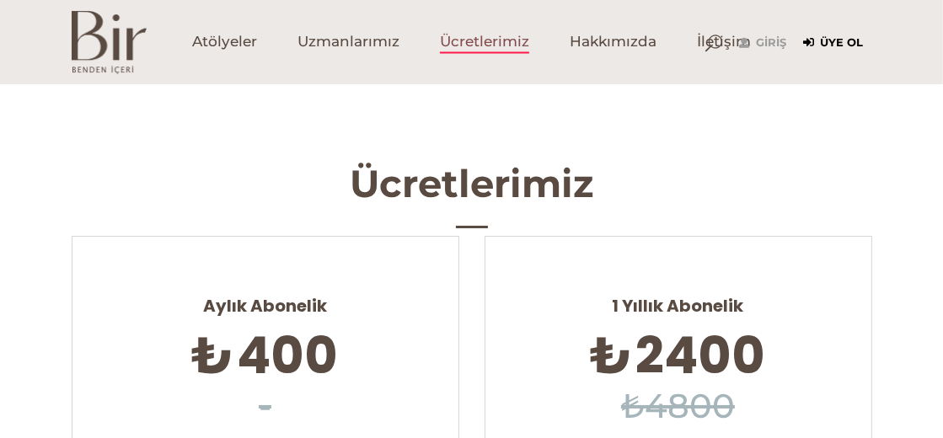
click at [844, 35] on link "Üye Ol" at bounding box center [834, 43] width 60 height 20
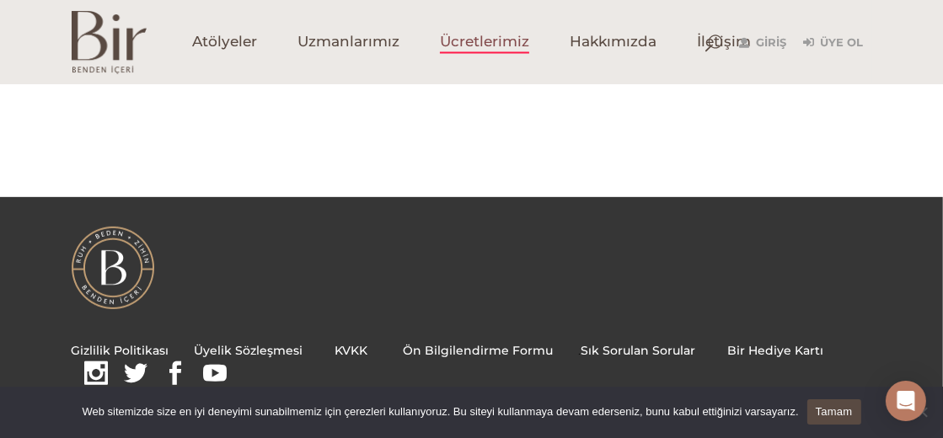
scroll to position [263, 0]
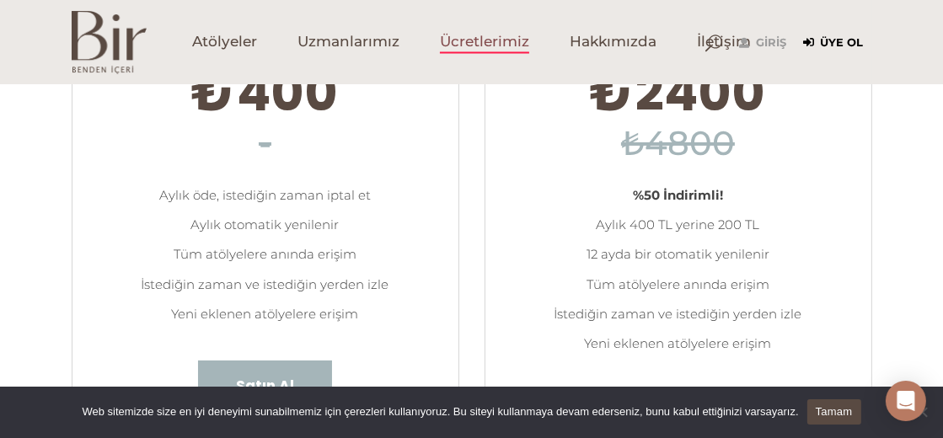
click at [822, 40] on link "Üye Ol" at bounding box center [834, 43] width 60 height 20
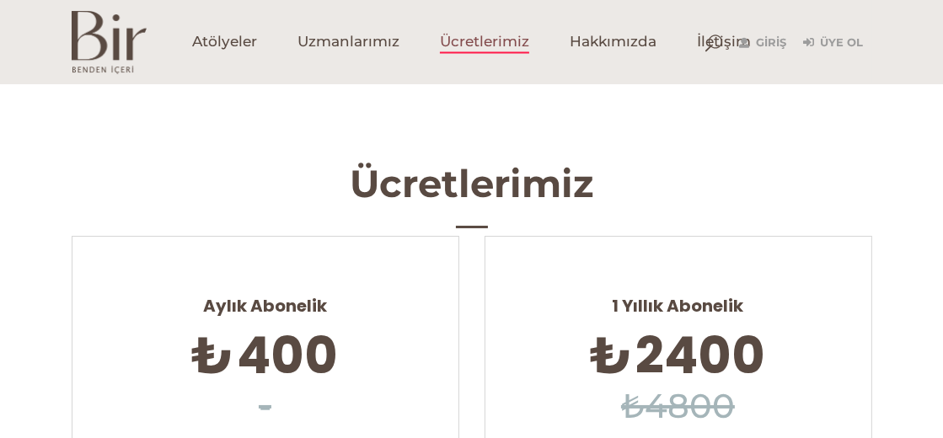
scroll to position [506, 0]
